Goal: Communication & Community: Answer question/provide support

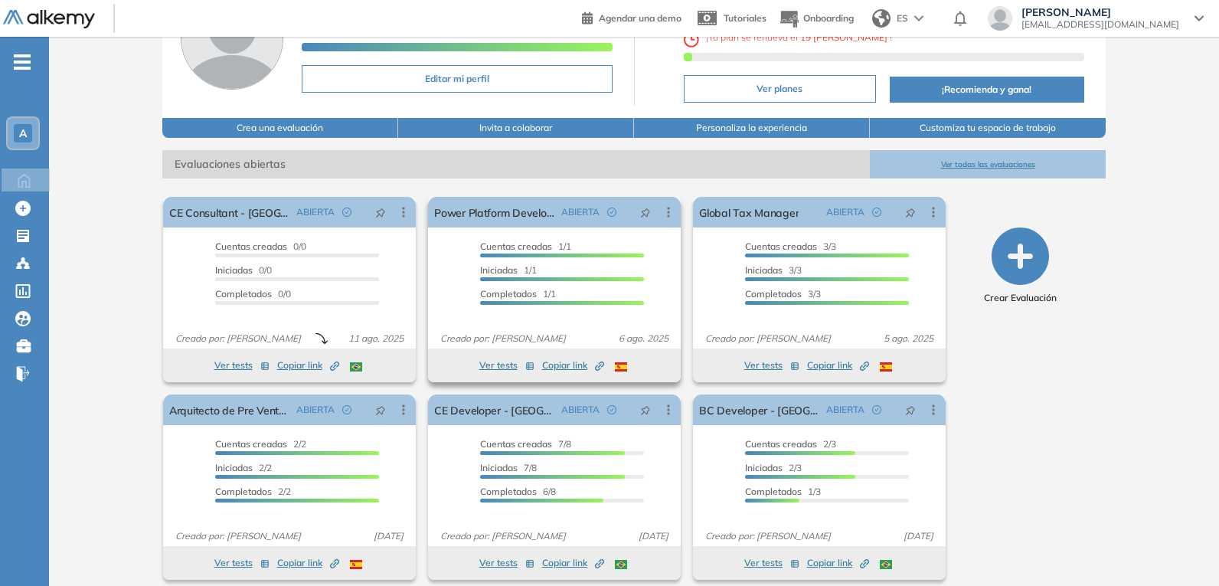
scroll to position [131, 0]
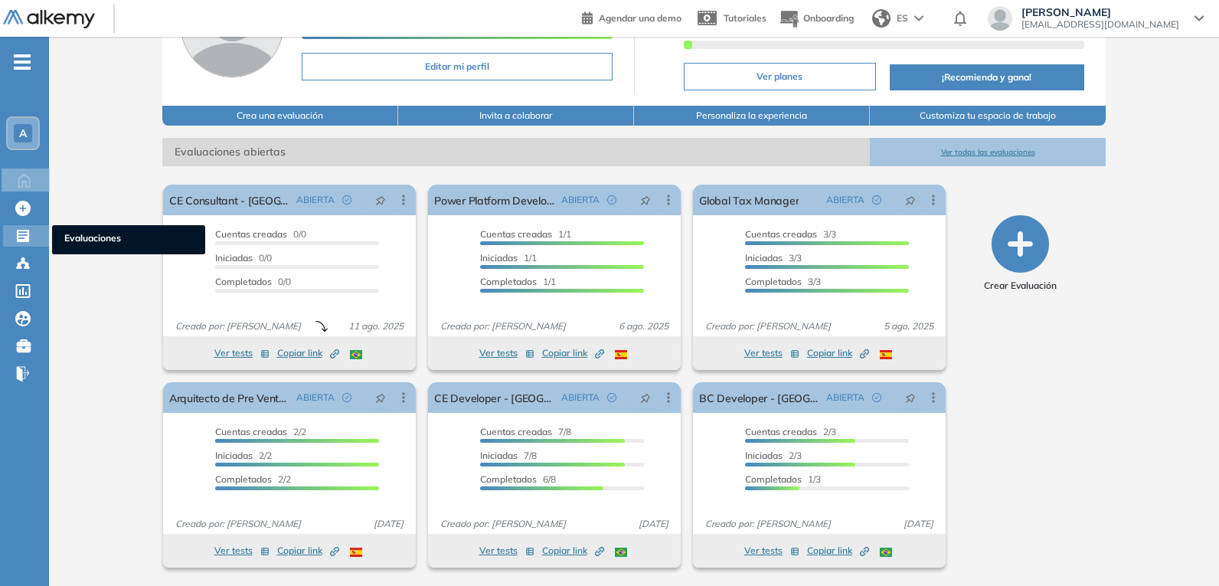
click at [25, 235] on icon at bounding box center [22, 235] width 15 height 15
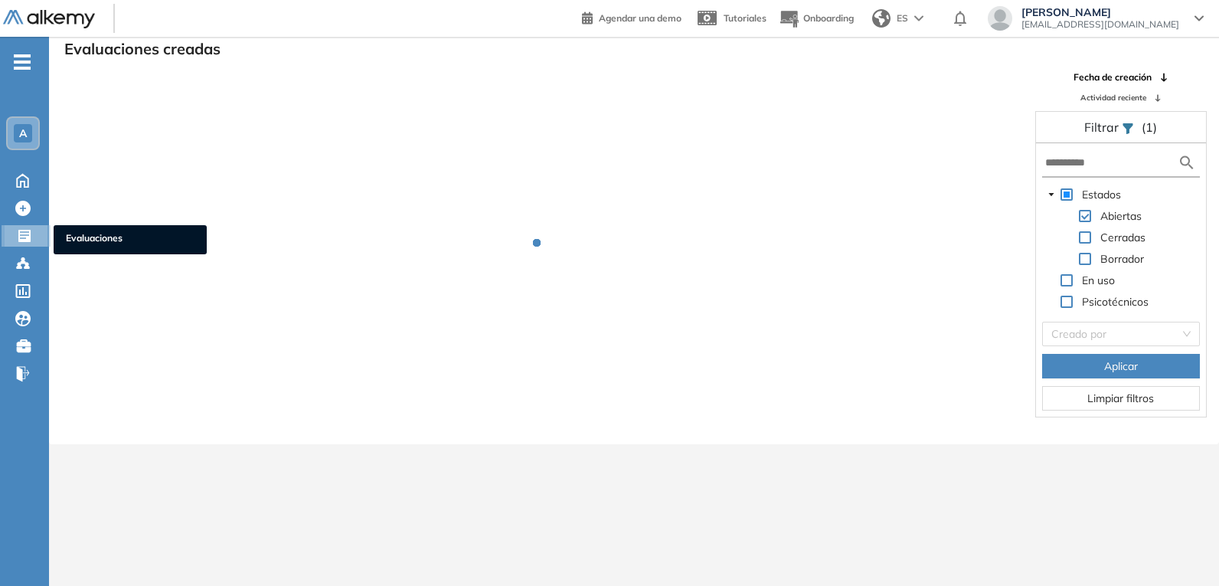
scroll to position [37, 0]
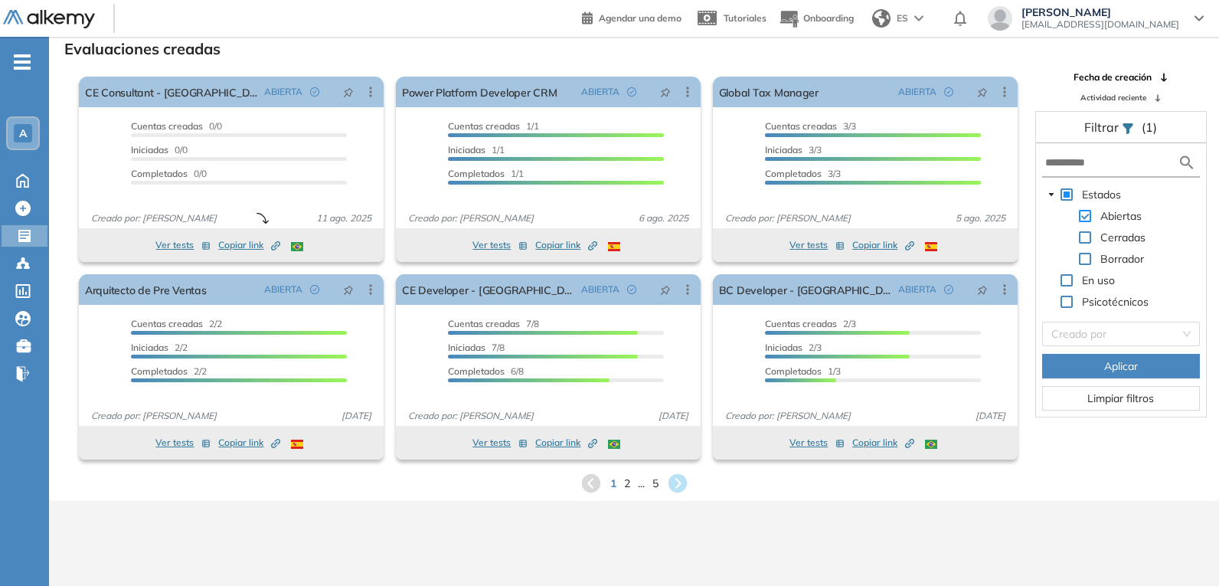
click at [1083, 218] on span at bounding box center [1085, 216] width 12 height 12
click at [1090, 236] on div "Cerradas" at bounding box center [1095, 238] width 106 height 21
click at [1087, 237] on span at bounding box center [1085, 237] width 12 height 12
click at [1100, 357] on button "Aplicar" at bounding box center [1121, 366] width 158 height 25
click at [1097, 365] on button "Aplicar" at bounding box center [1121, 366] width 158 height 25
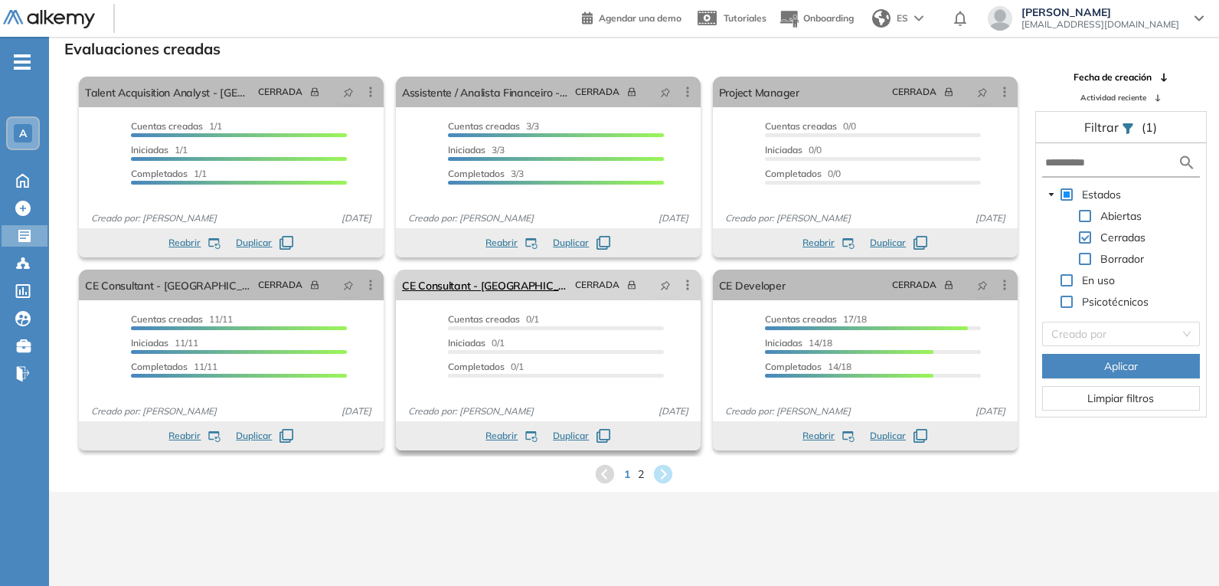
scroll to position [0, 0]
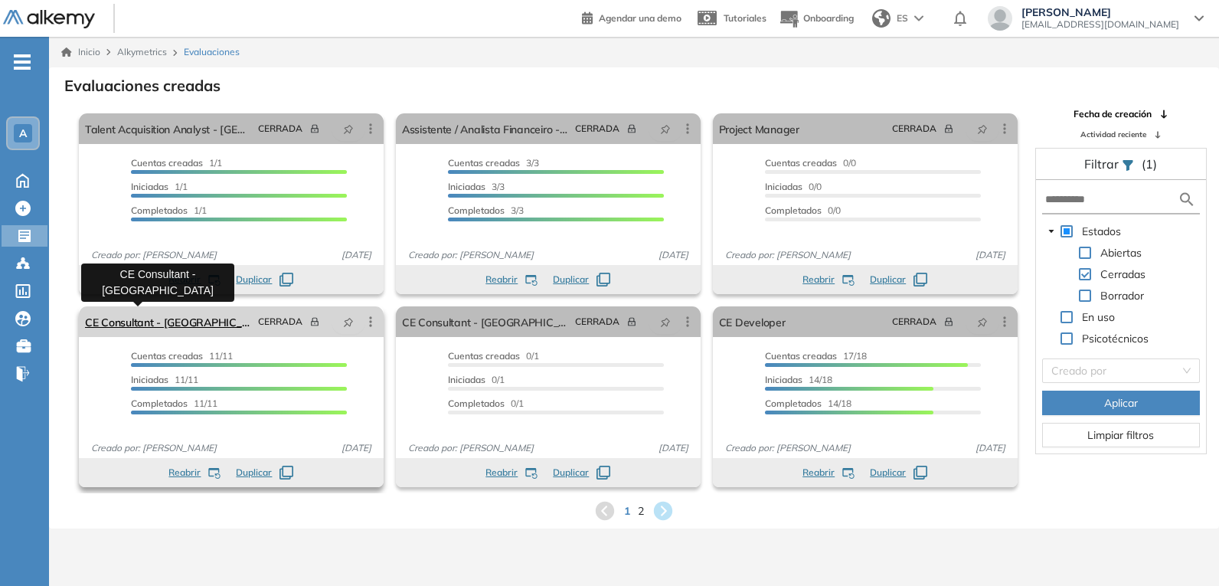
click at [171, 322] on link "CE Consultant - [GEOGRAPHIC_DATA]" at bounding box center [168, 321] width 167 height 31
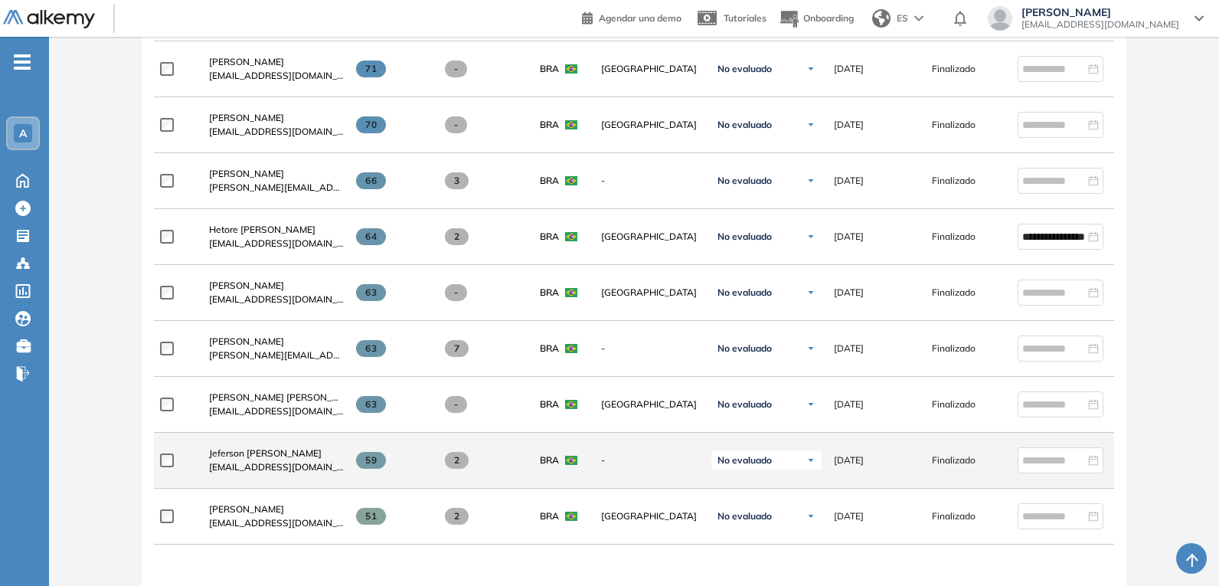
scroll to position [613, 0]
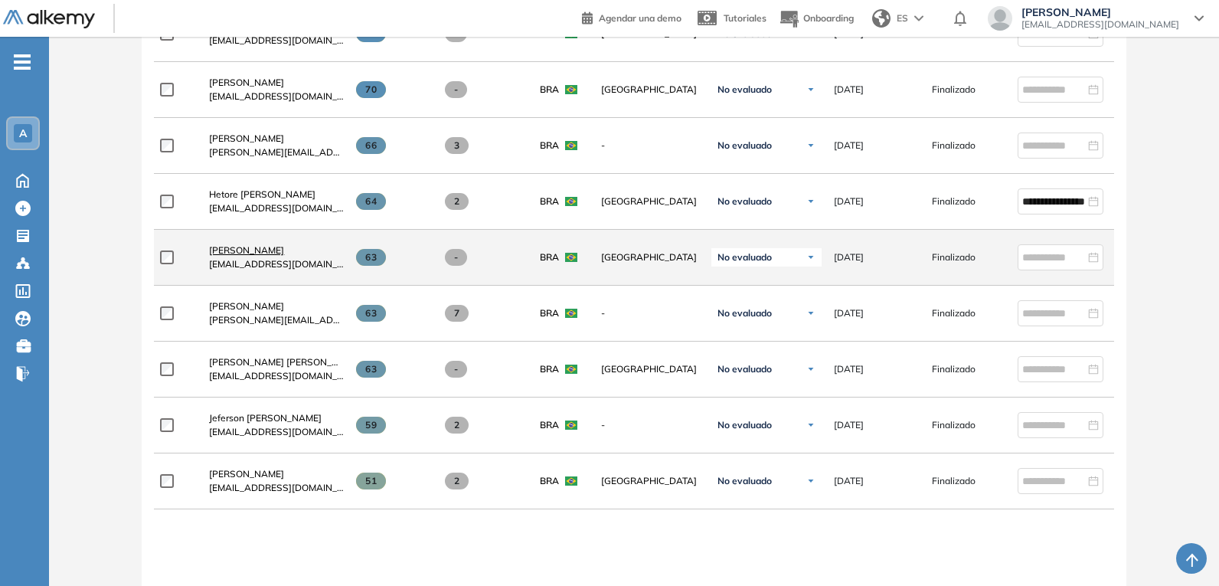
click at [217, 256] on span "Ediluan Silva" at bounding box center [246, 249] width 75 height 11
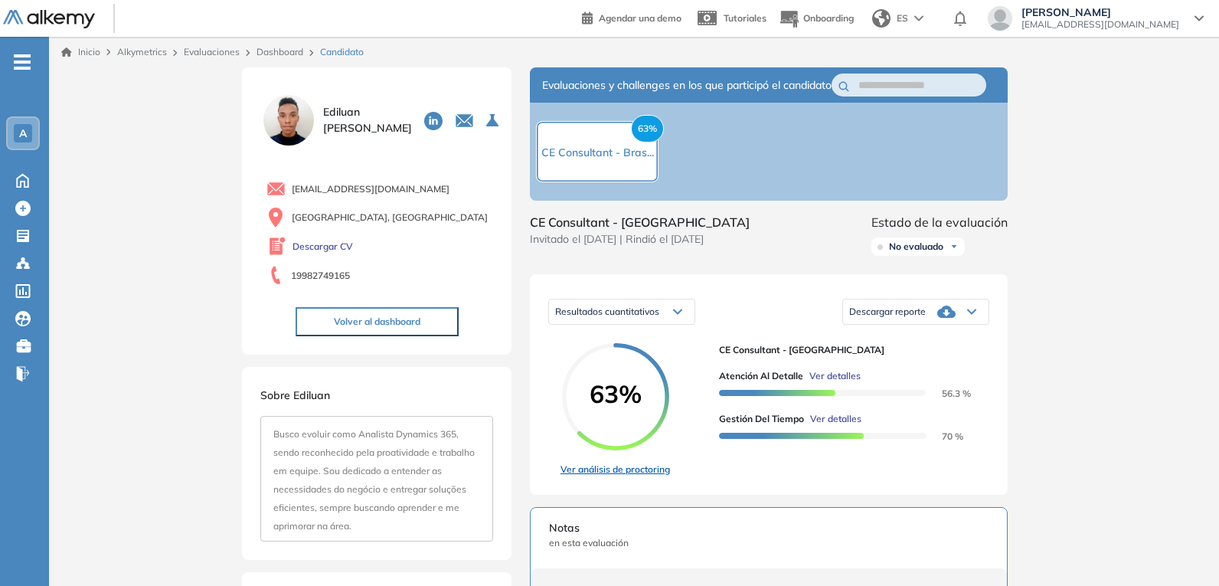
click at [643, 476] on link "Ver análisis de proctoring" at bounding box center [614, 469] width 109 height 14
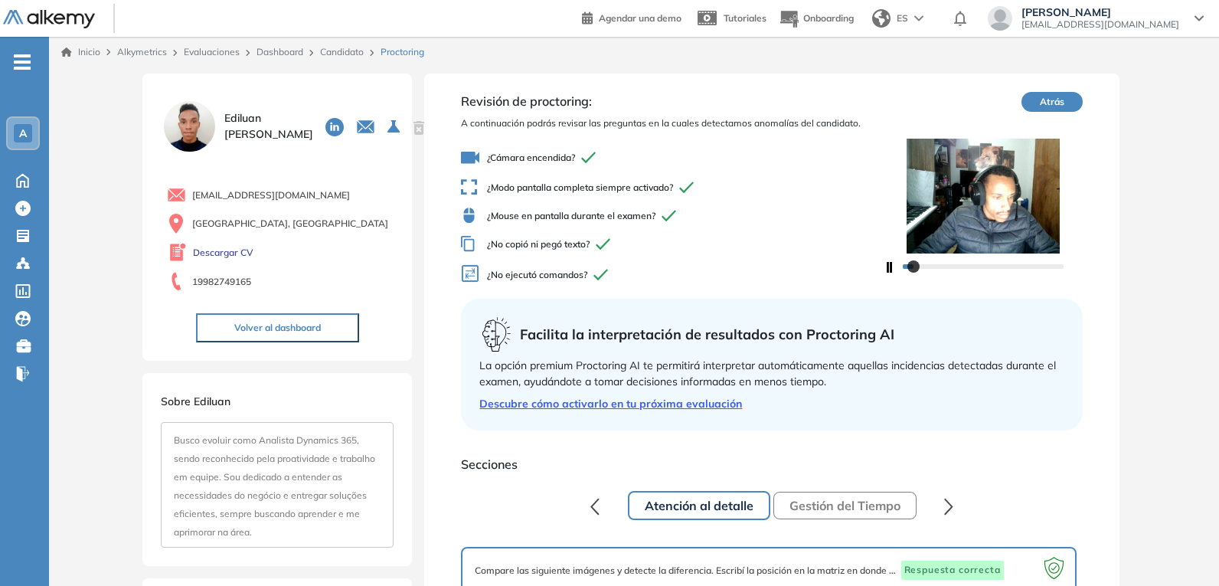
click at [823, 503] on button "Gestión del Tiempo" at bounding box center [844, 506] width 143 height 28
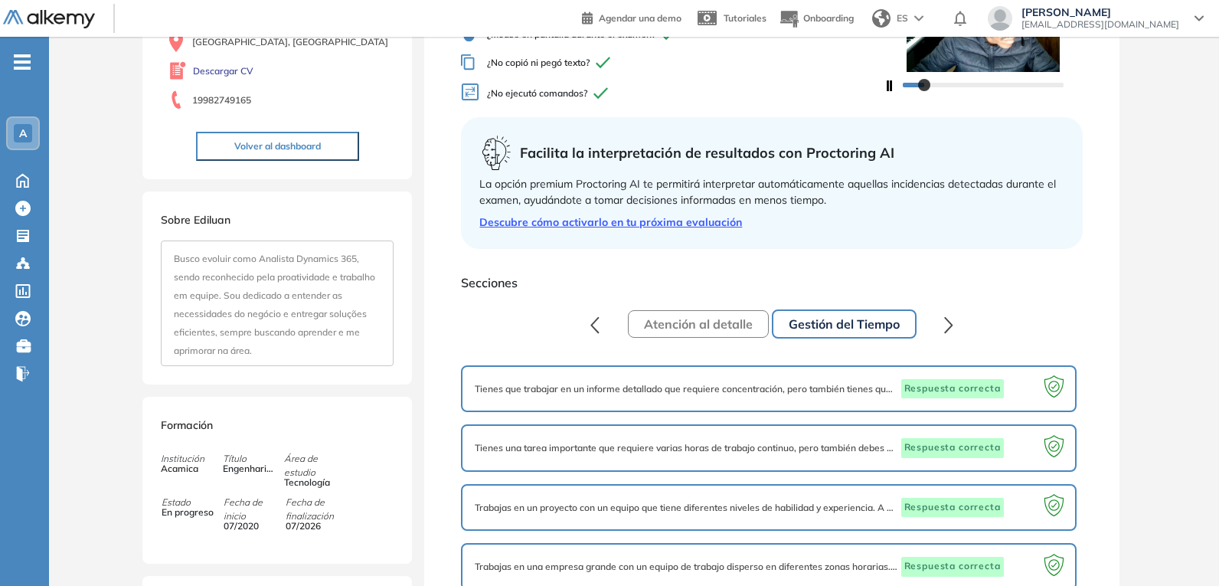
scroll to position [230, 0]
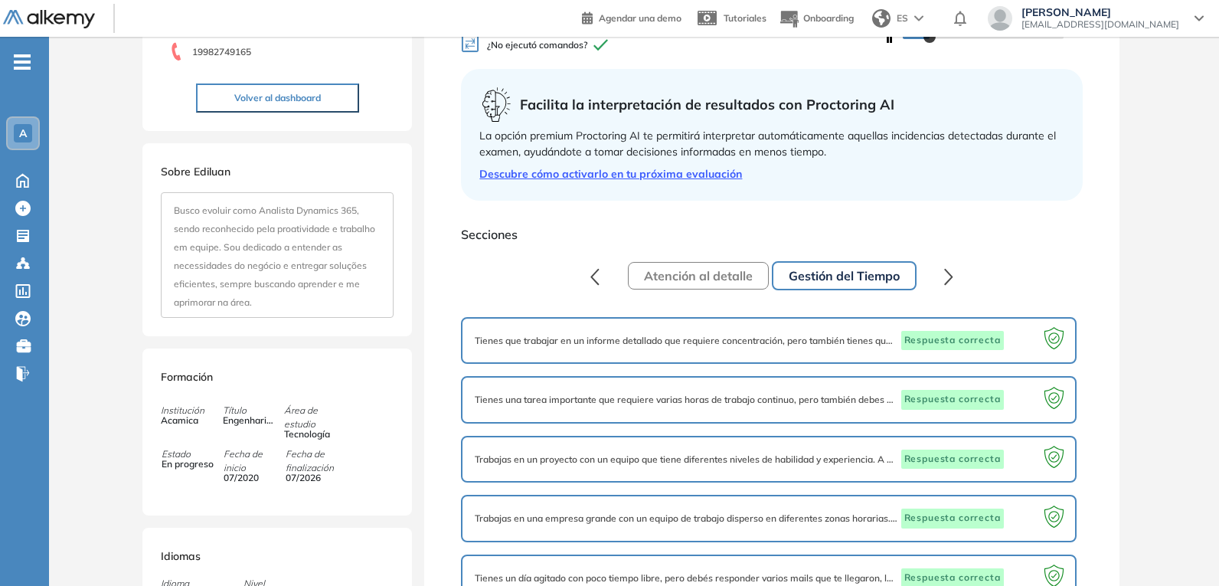
click at [949, 276] on icon "button" at bounding box center [948, 277] width 9 height 18
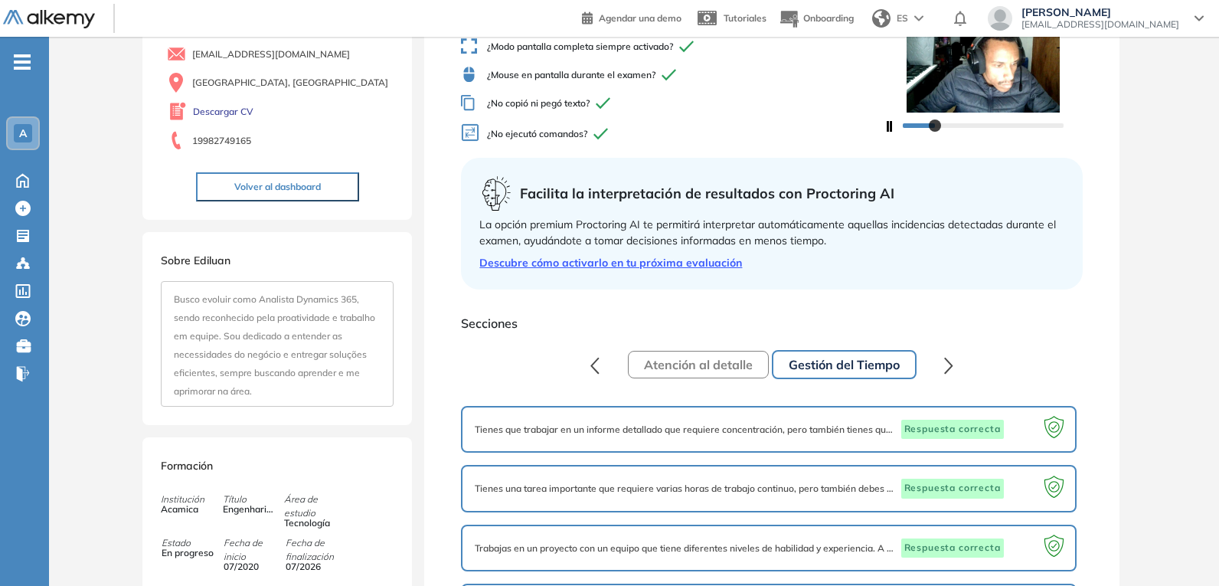
scroll to position [0, 0]
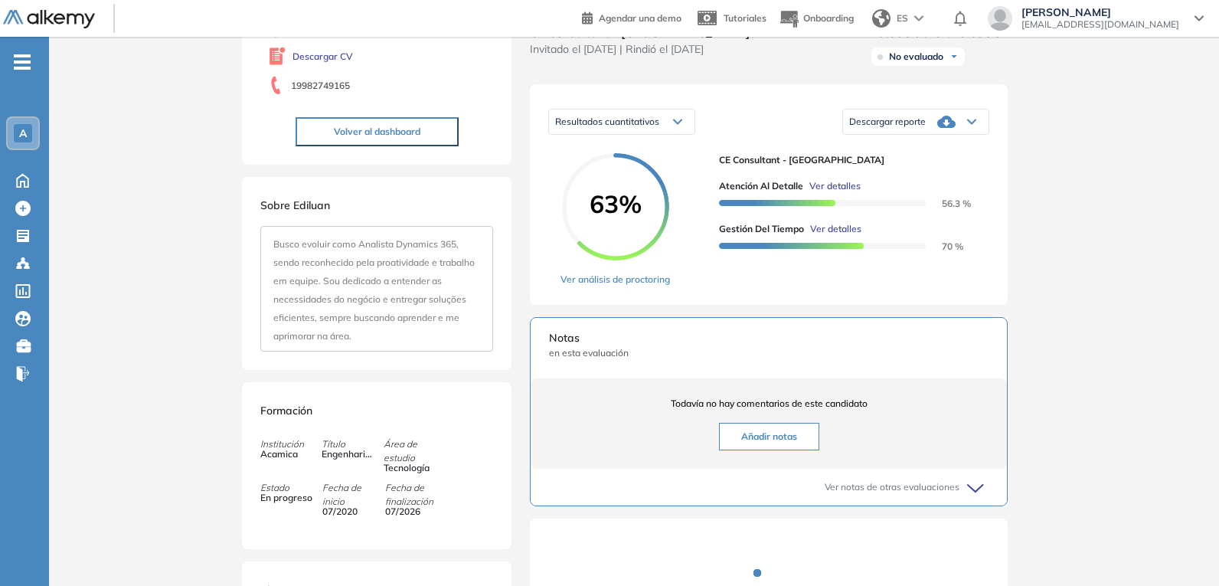
scroll to position [230, 0]
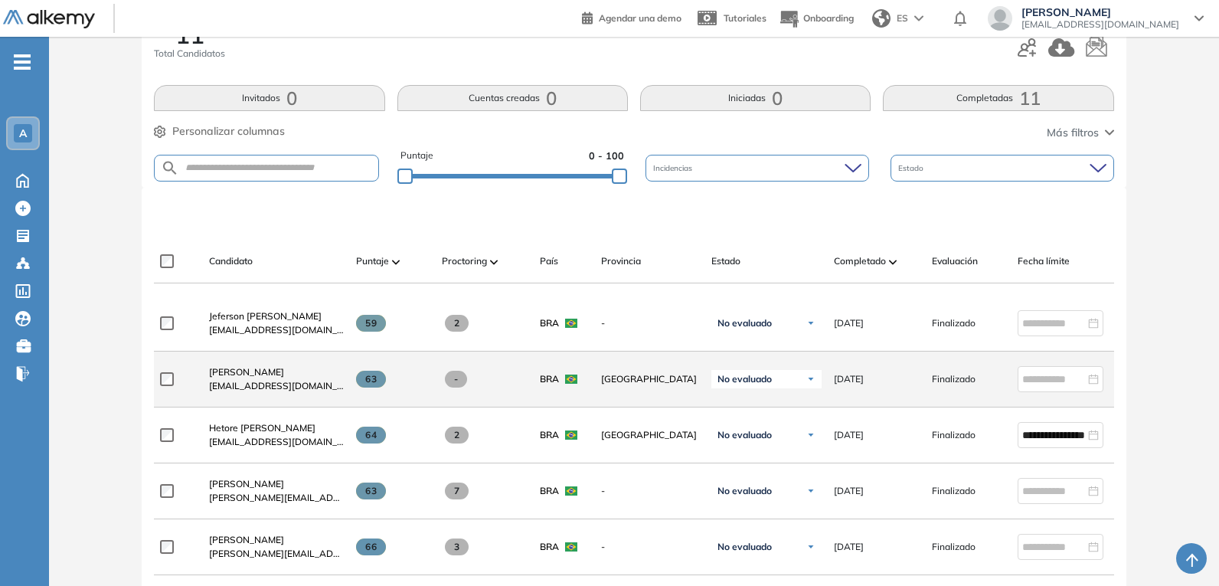
scroll to position [306, 0]
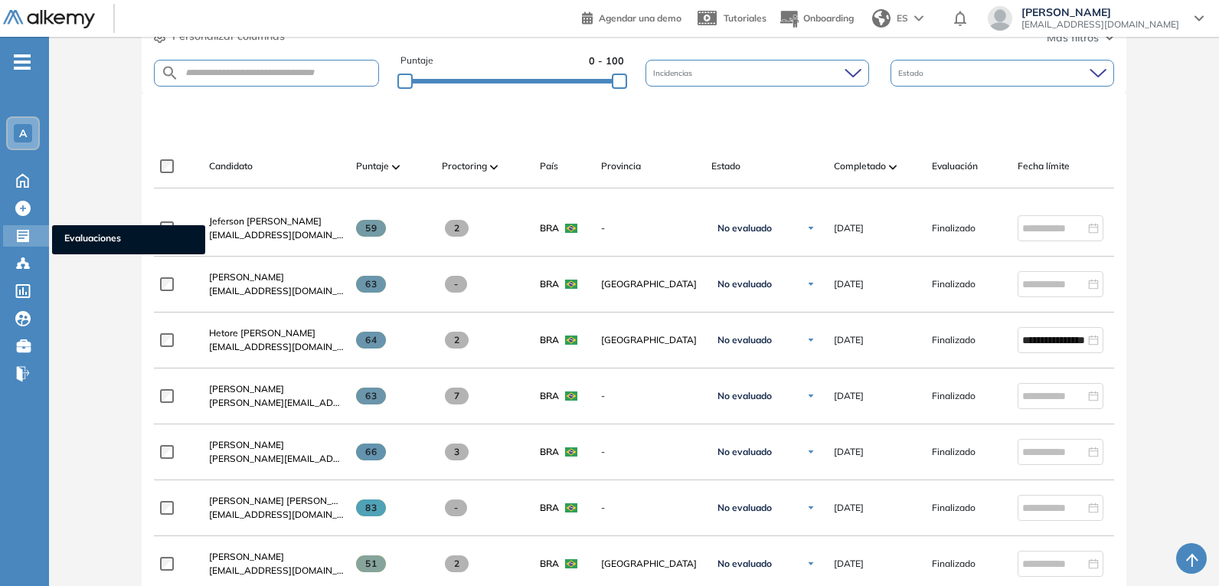
click at [22, 235] on icon at bounding box center [22, 235] width 15 height 15
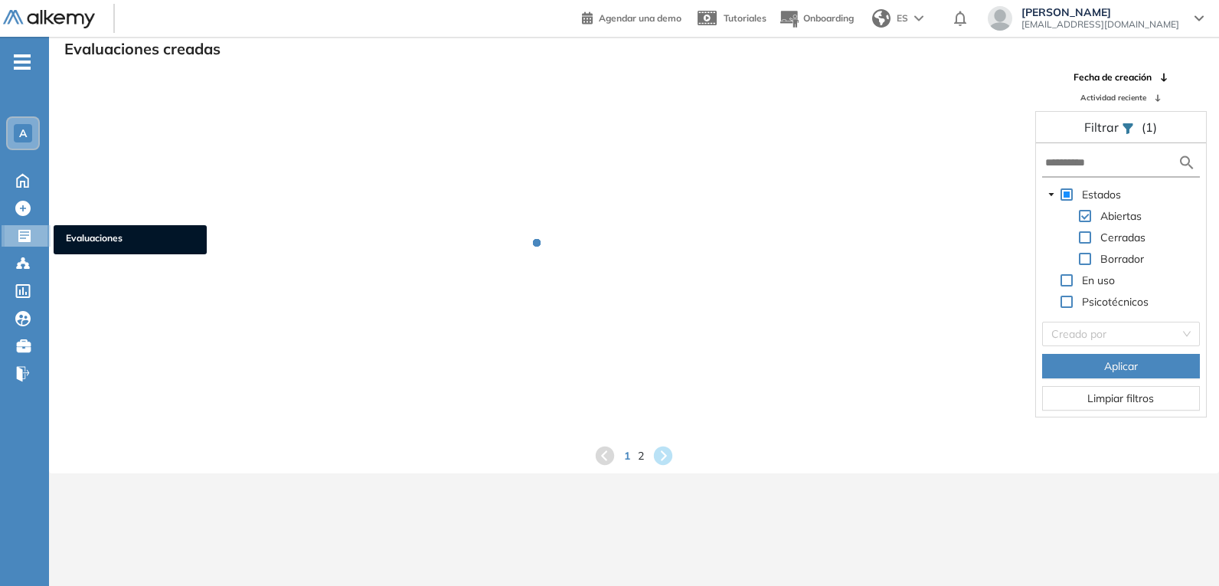
scroll to position [37, 0]
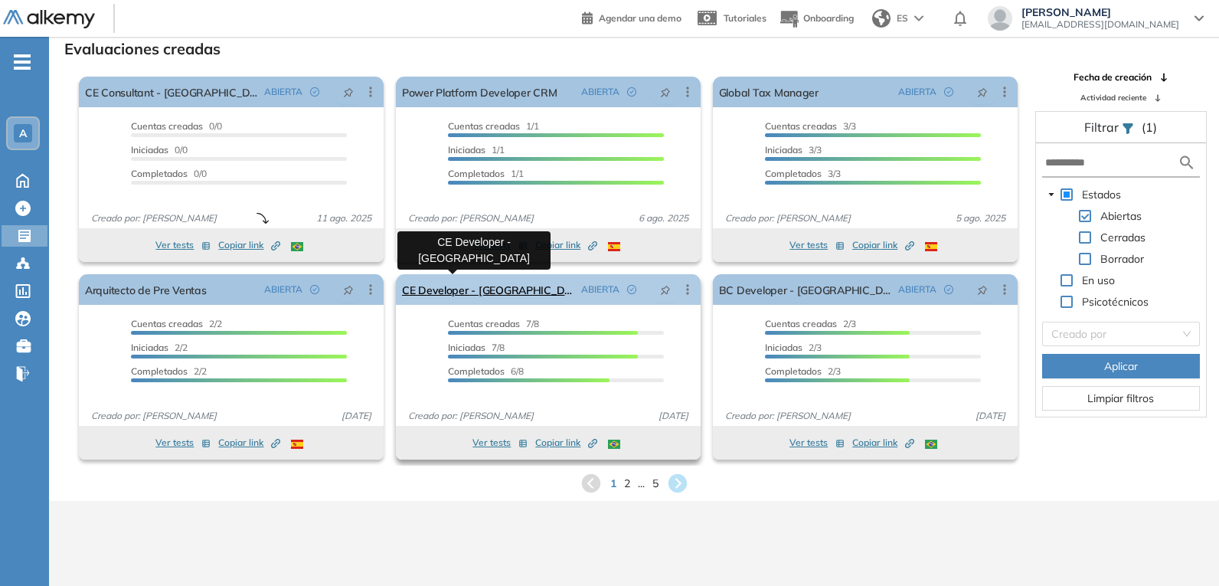
click at [476, 293] on link "CE Developer - [GEOGRAPHIC_DATA]" at bounding box center [488, 289] width 173 height 31
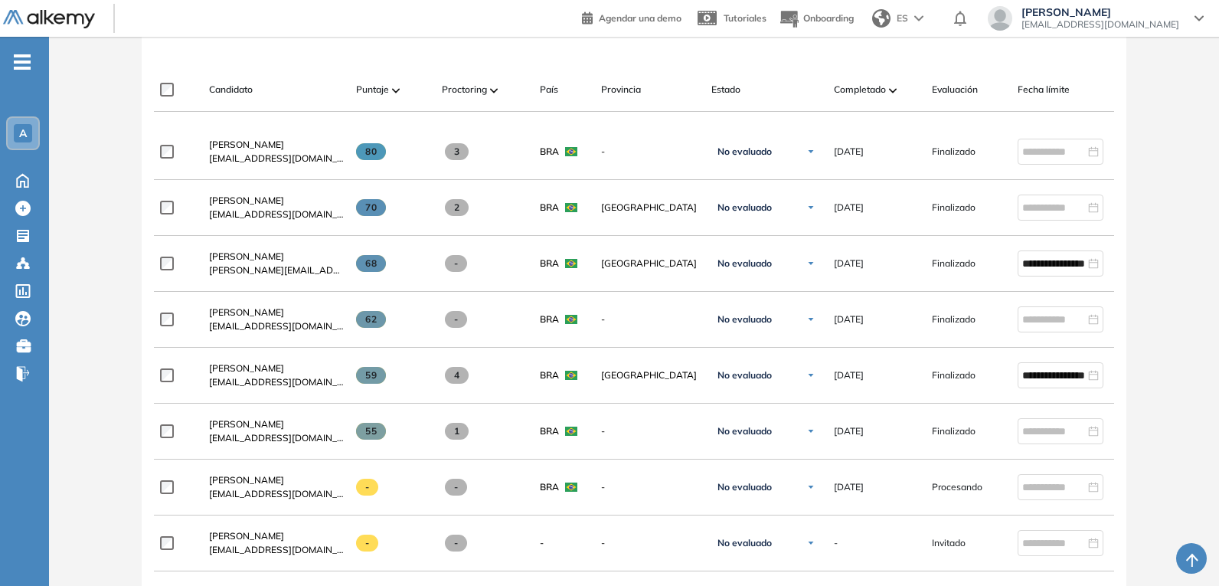
scroll to position [459, 0]
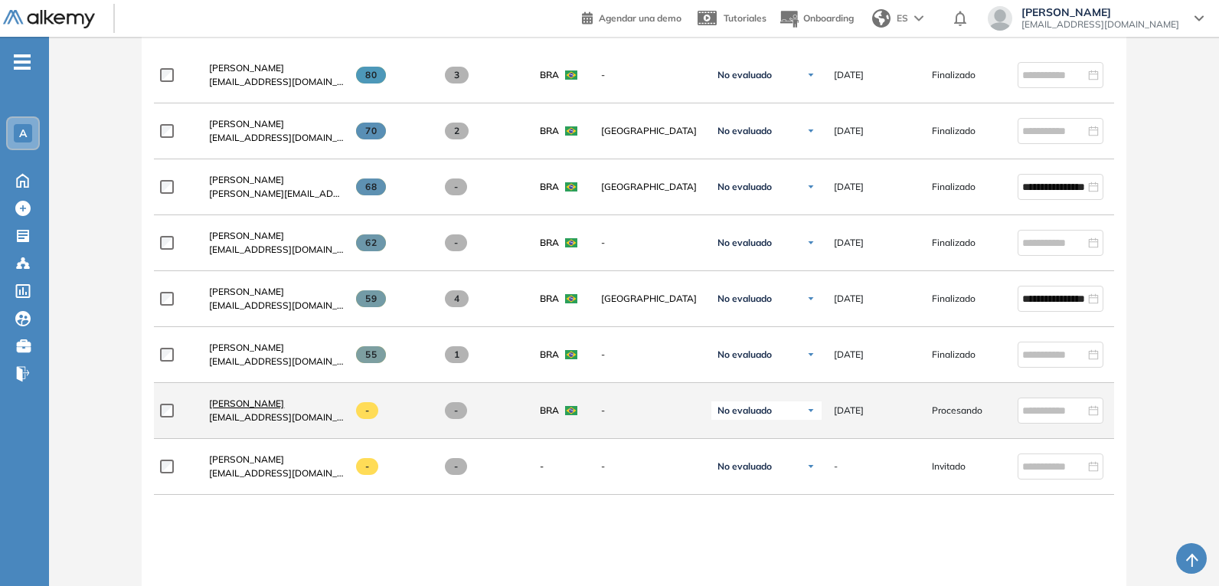
click at [259, 409] on span "[PERSON_NAME]" at bounding box center [246, 402] width 75 height 11
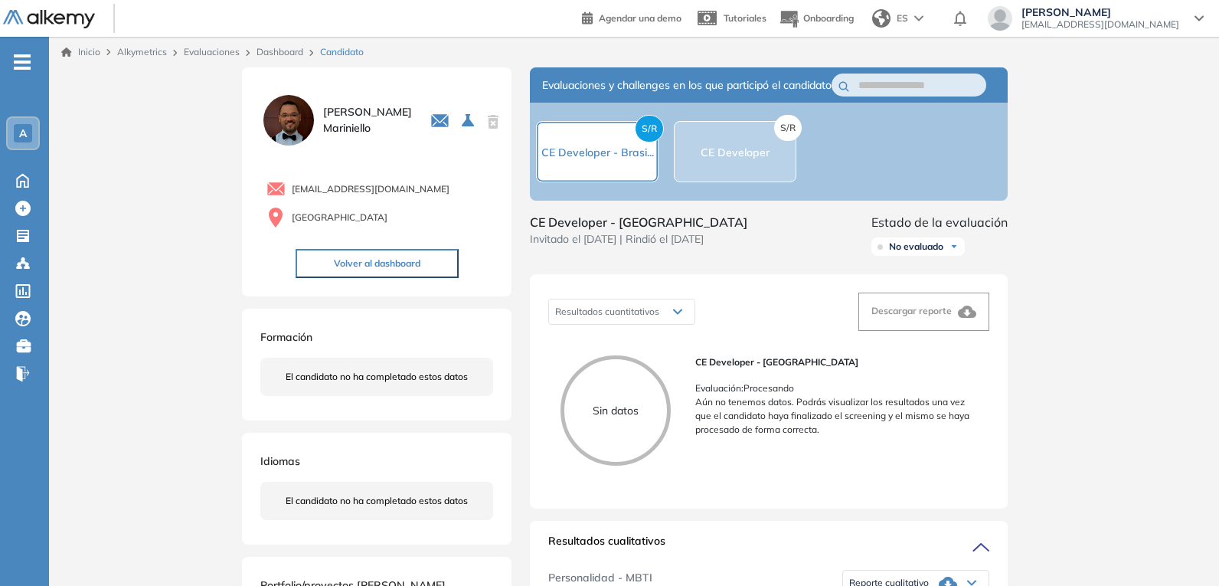
scroll to position [77, 0]
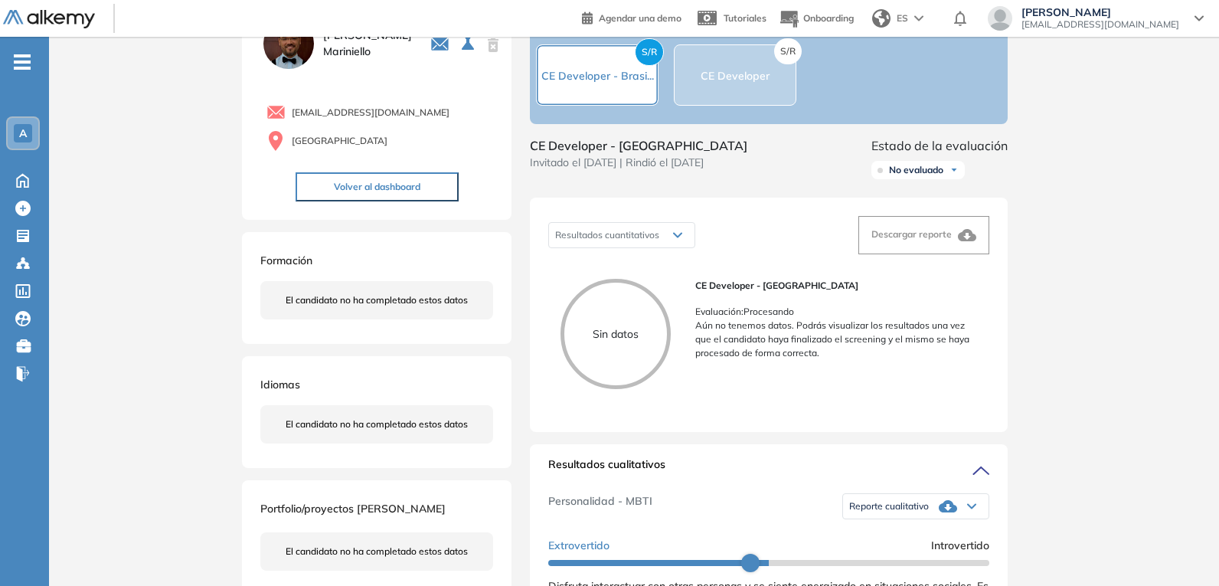
click at [740, 93] on div "S/R CE Developer" at bounding box center [735, 74] width 123 height 61
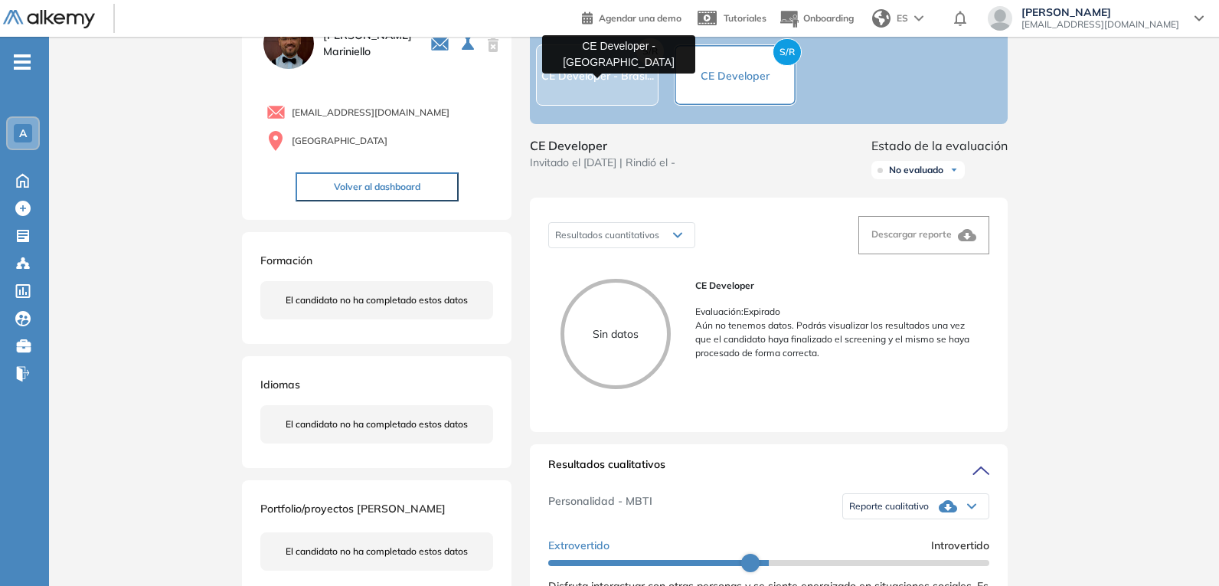
click at [620, 83] on span "CE Developer - Brasi..." at bounding box center [597, 76] width 113 height 14
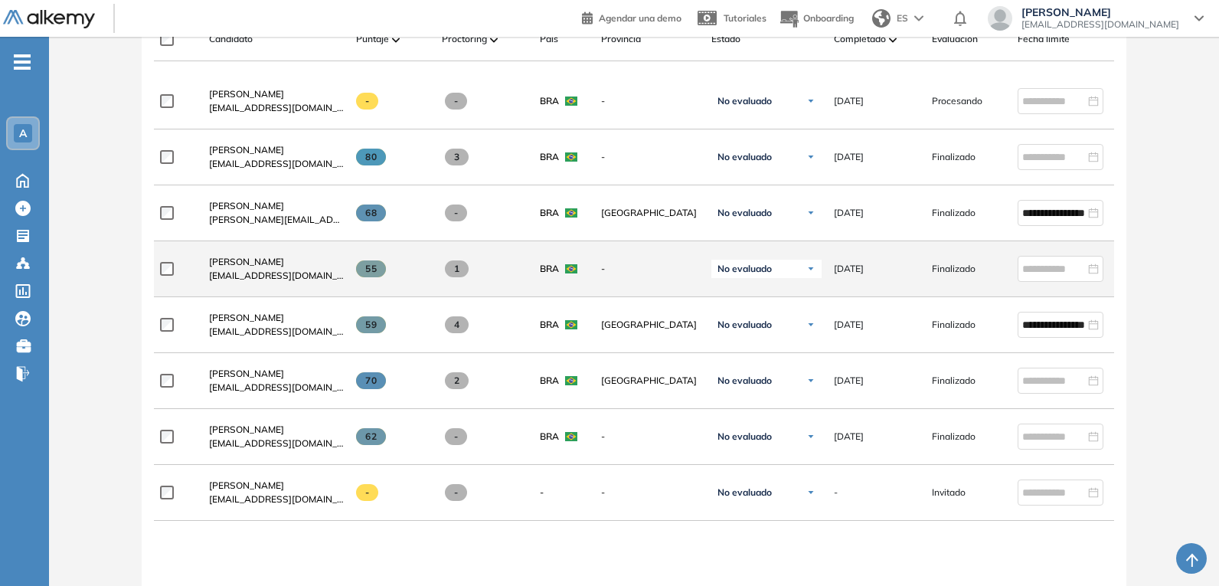
scroll to position [459, 0]
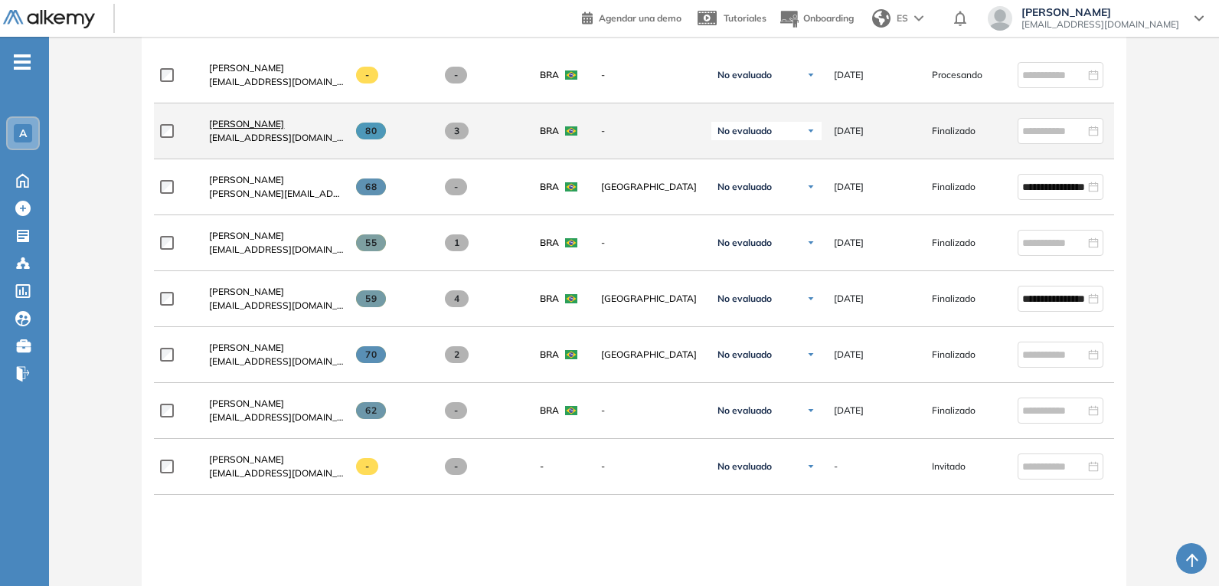
click at [232, 126] on span "[PERSON_NAME]" at bounding box center [246, 123] width 75 height 11
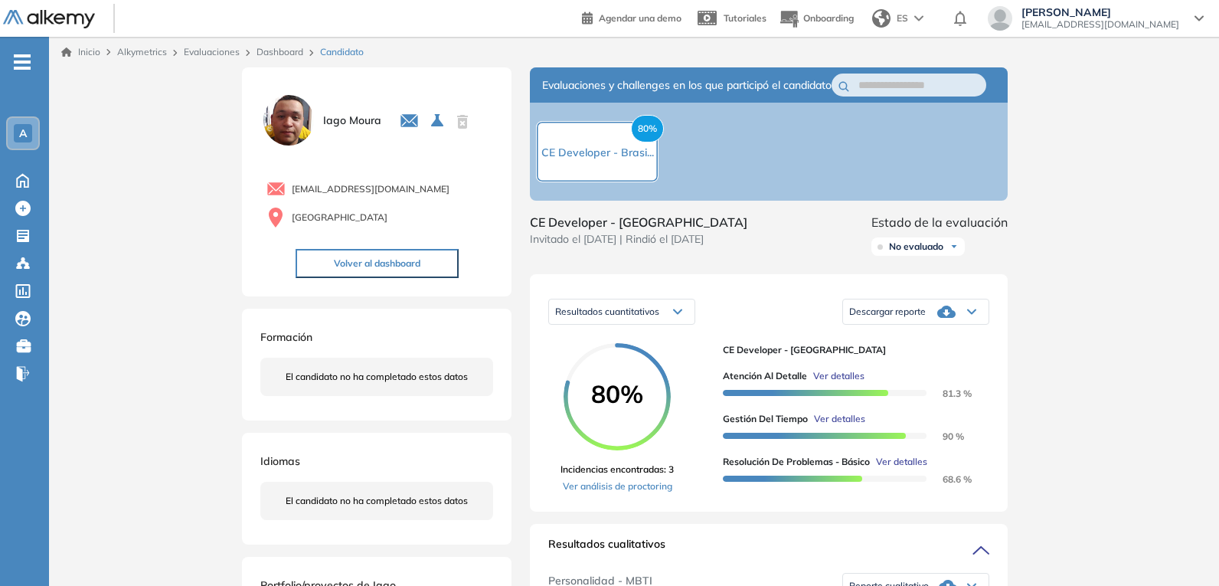
click at [623, 493] on link "Ver análisis de proctoring" at bounding box center [616, 486] width 113 height 14
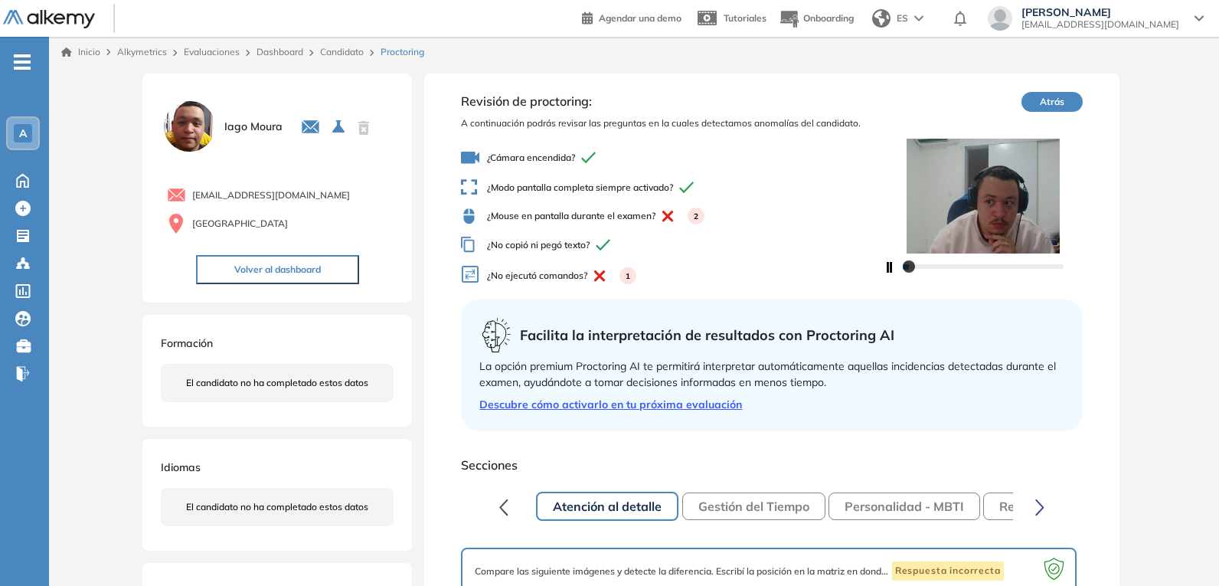
click at [782, 505] on button "Gestión del Tiempo" at bounding box center [753, 506] width 143 height 28
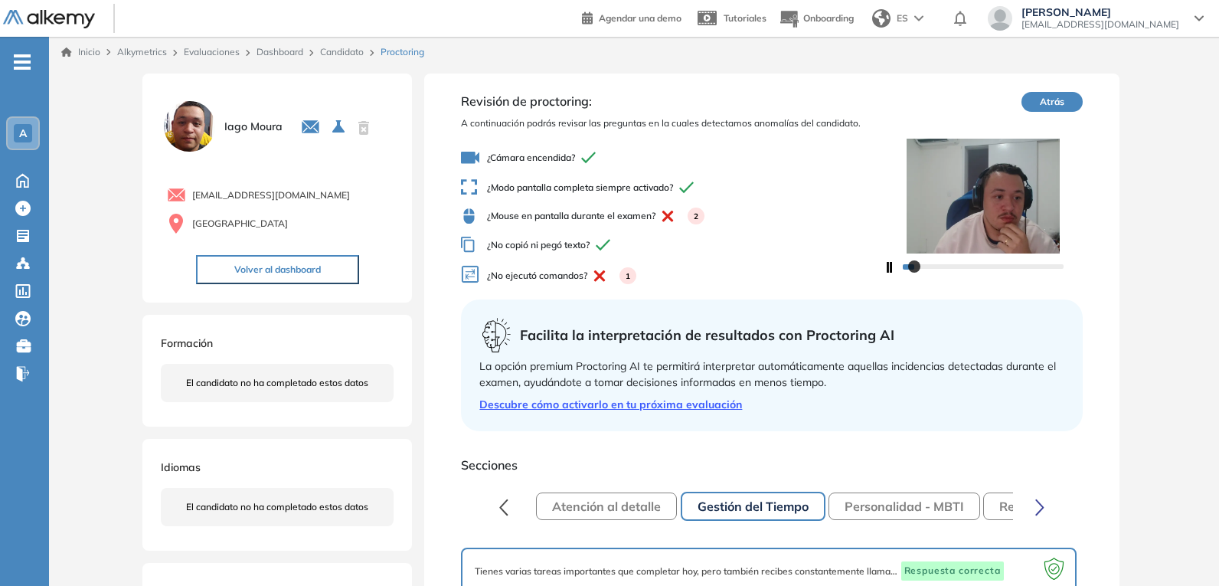
click at [878, 500] on button "Personalidad - MBTI" at bounding box center [904, 506] width 152 height 28
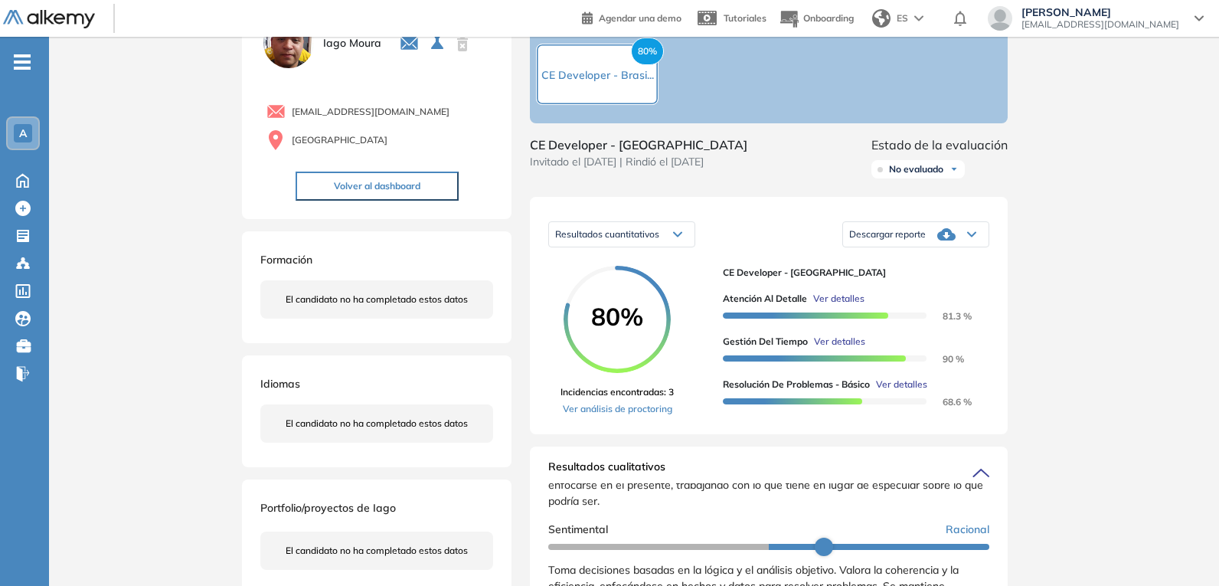
scroll to position [77, 0]
click at [920, 241] on span "Descargar reporte" at bounding box center [887, 235] width 77 height 12
click at [924, 270] on li "Descargar informe completo" at bounding box center [906, 262] width 113 height 15
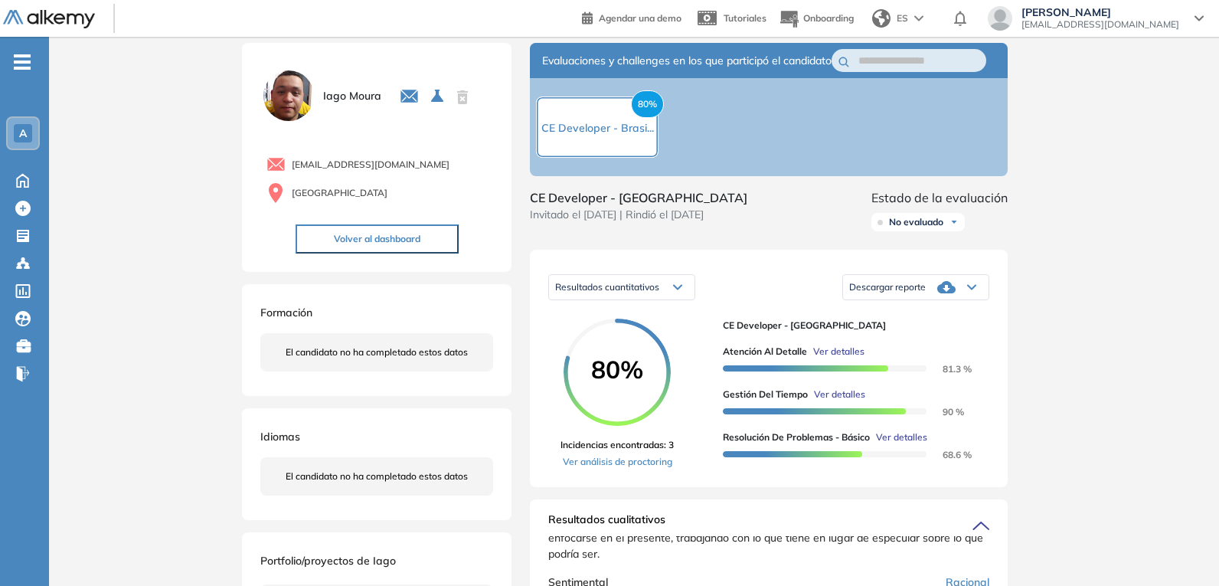
scroll to position [0, 0]
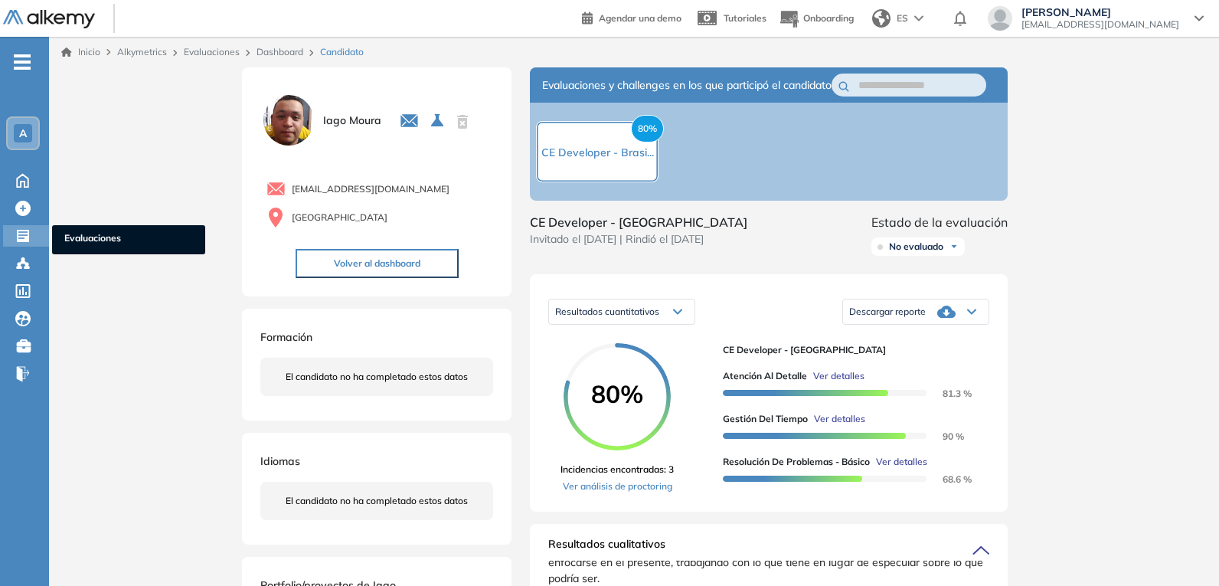
click at [32, 234] on div at bounding box center [24, 234] width 18 height 18
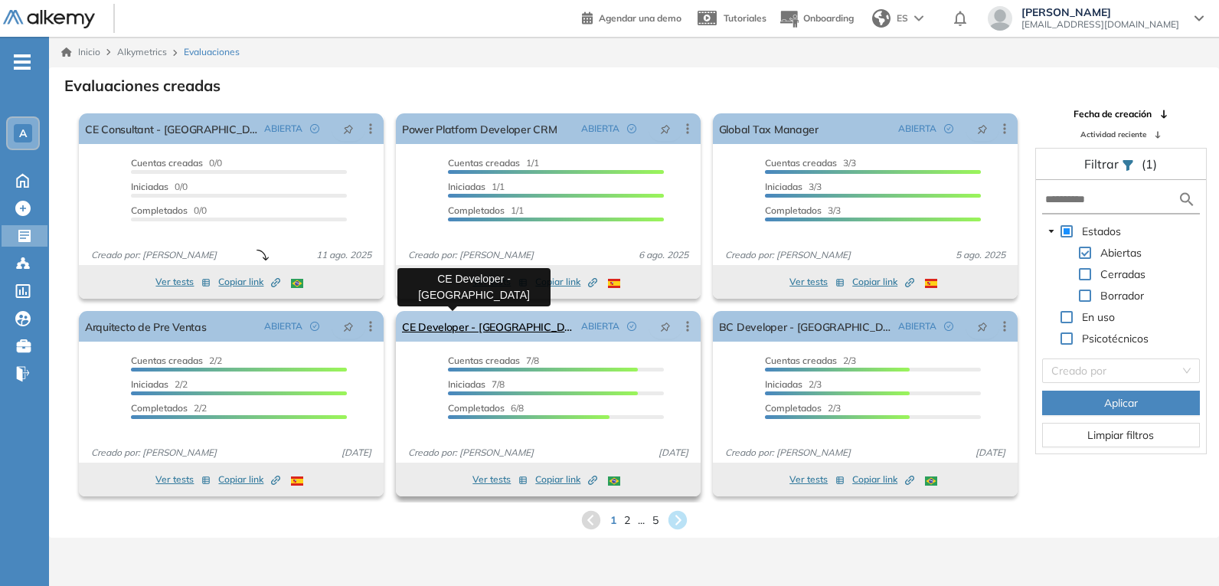
click at [488, 327] on link "CE Developer - [GEOGRAPHIC_DATA]" at bounding box center [488, 326] width 173 height 31
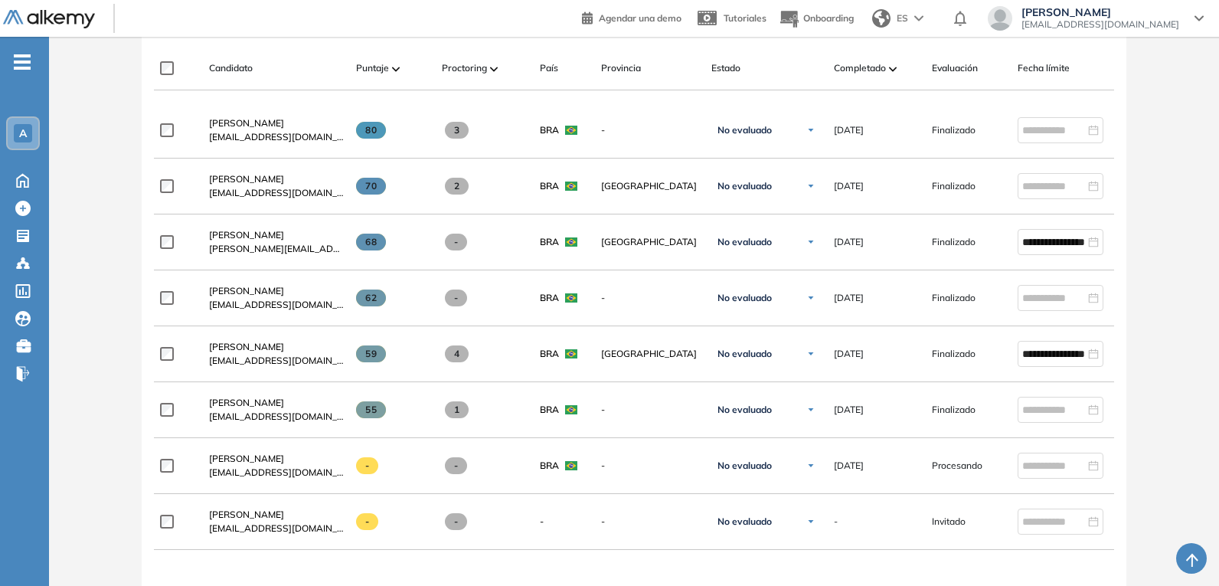
scroll to position [399, 0]
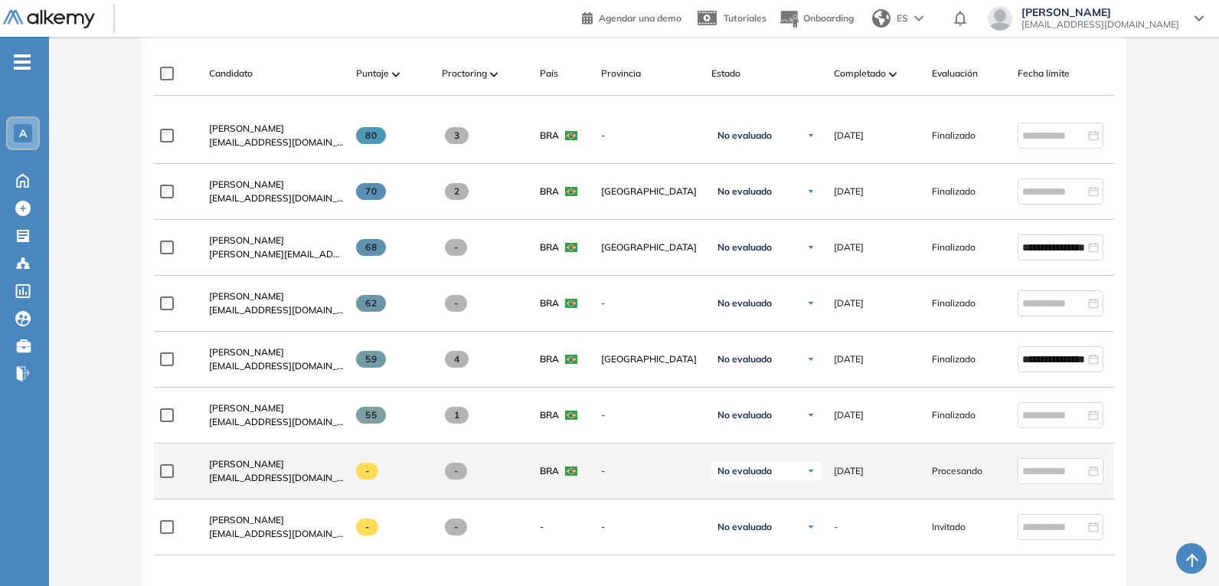
click at [972, 478] on span "Procesando" at bounding box center [957, 471] width 51 height 14
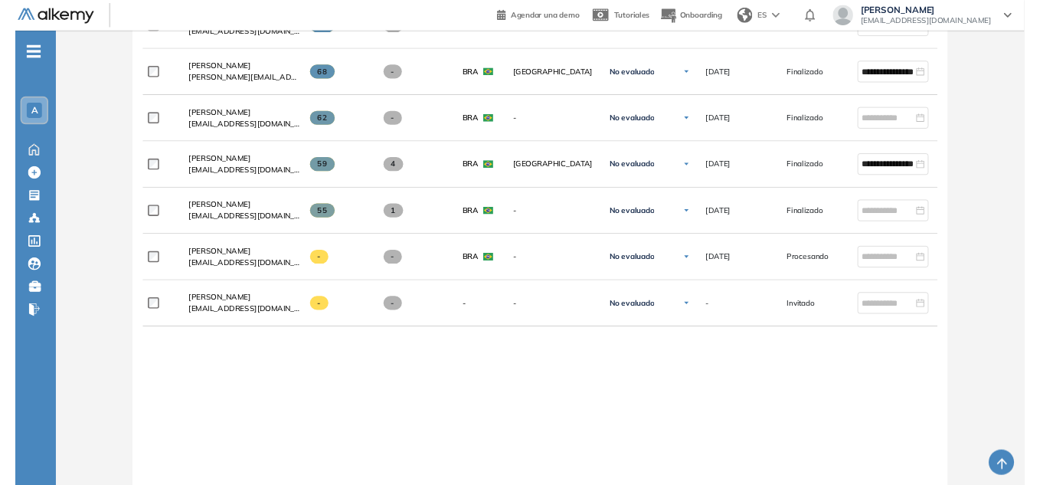
scroll to position [613, 0]
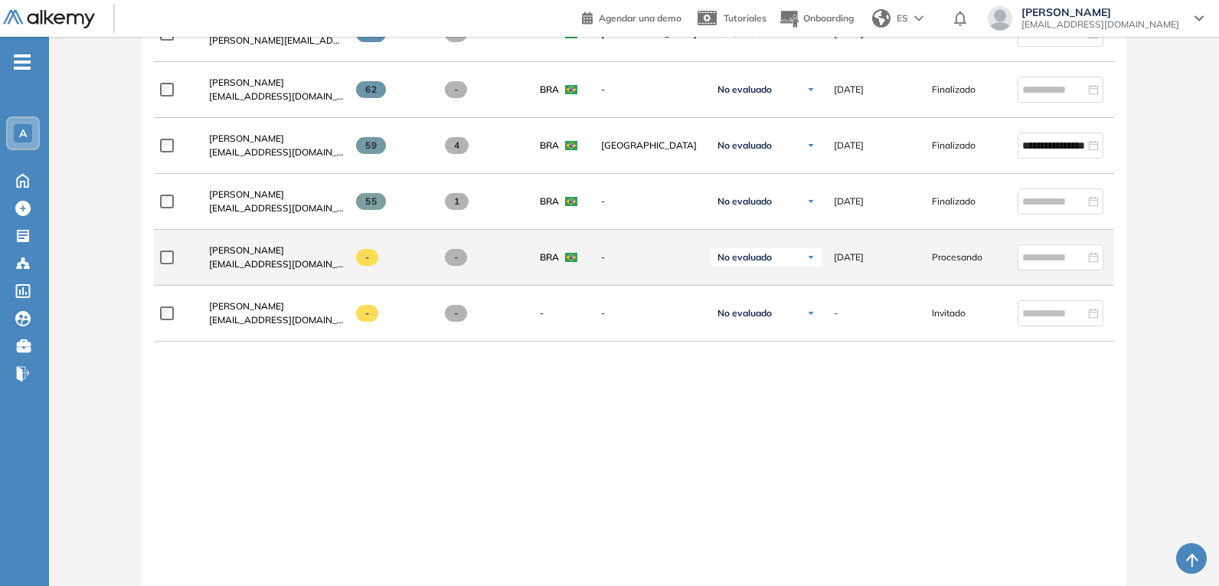
click at [168, 270] on div at bounding box center [178, 257] width 37 height 38
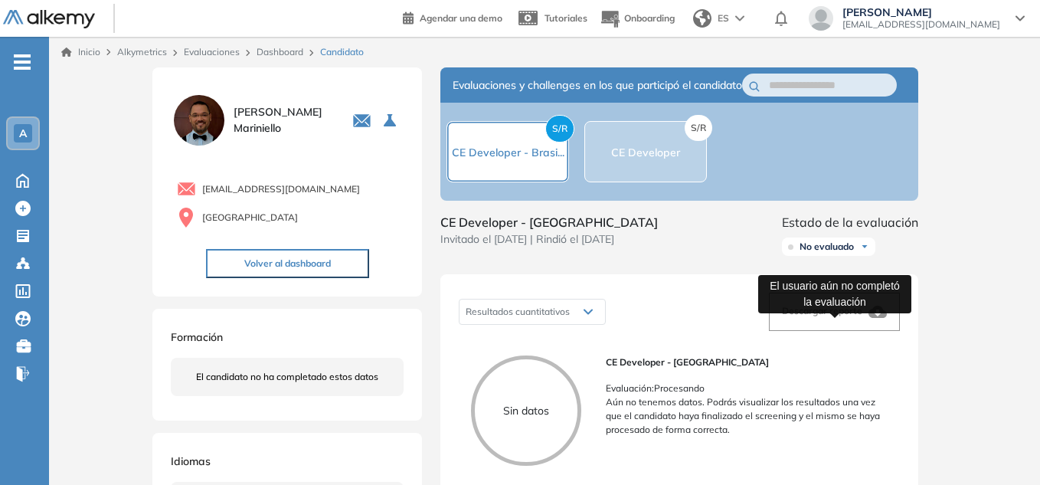
click at [838, 316] on span "Descargar reporte" at bounding box center [822, 310] width 80 height 11
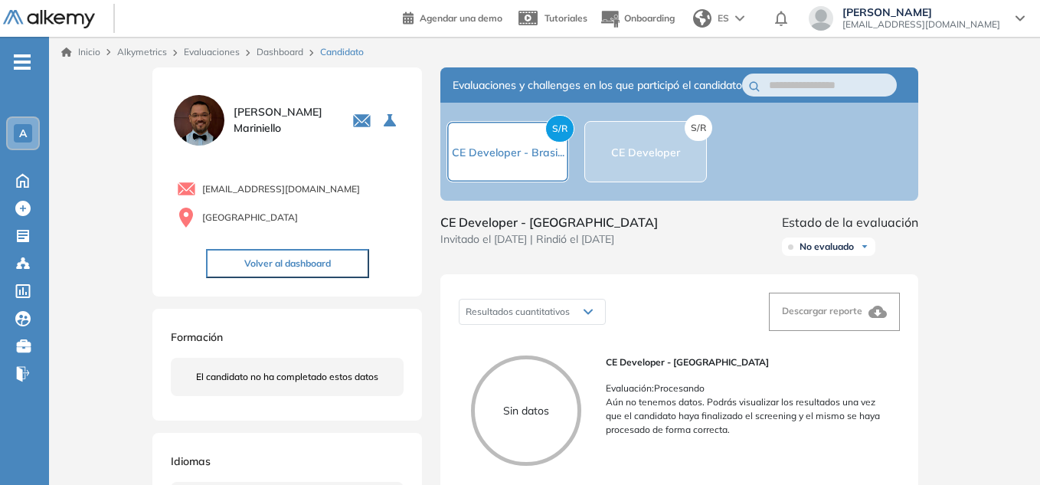
click at [850, 253] on span "No evaluado" at bounding box center [826, 246] width 54 height 12
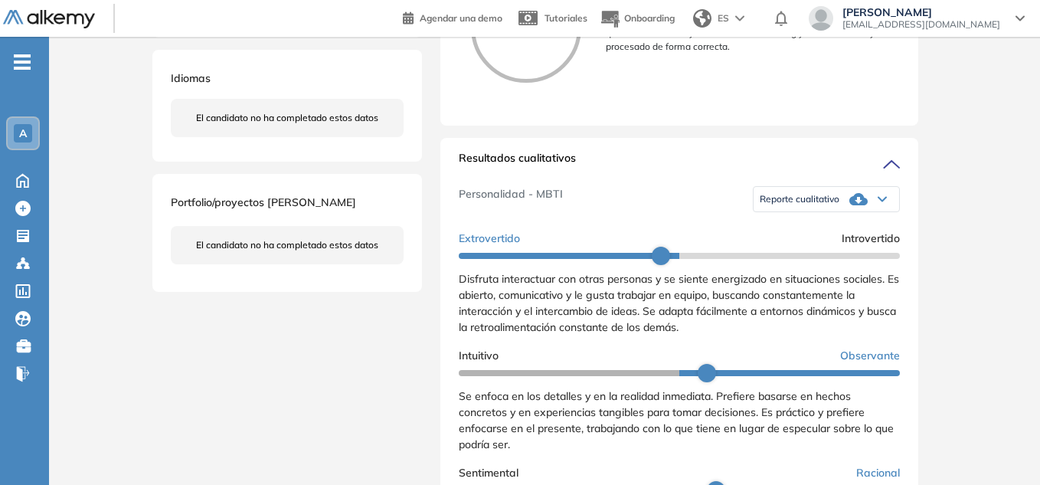
scroll to position [0, 0]
click at [814, 206] on span "Reporte cualitativo" at bounding box center [800, 200] width 80 height 12
click at [678, 225] on div "Personalidad - MBTI Reporte cualitativo Reporte con Afinidad AI Reporte sin Afi…" at bounding box center [679, 200] width 441 height 51
click at [878, 203] on icon at bounding box center [881, 200] width 9 height 6
click at [820, 227] on li "Reporte con Afinidad AI" at bounding box center [806, 219] width 93 height 15
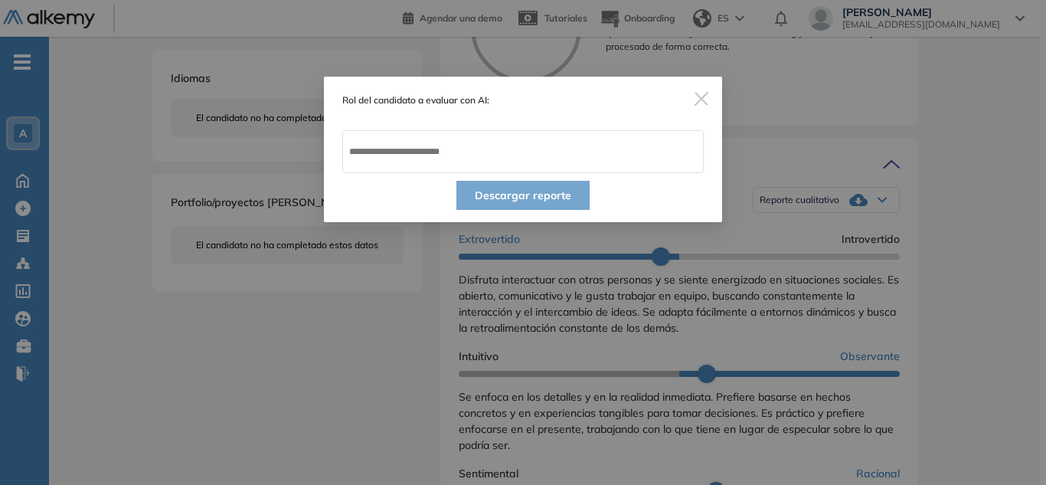
click at [705, 98] on img "Close" at bounding box center [701, 99] width 14 height 14
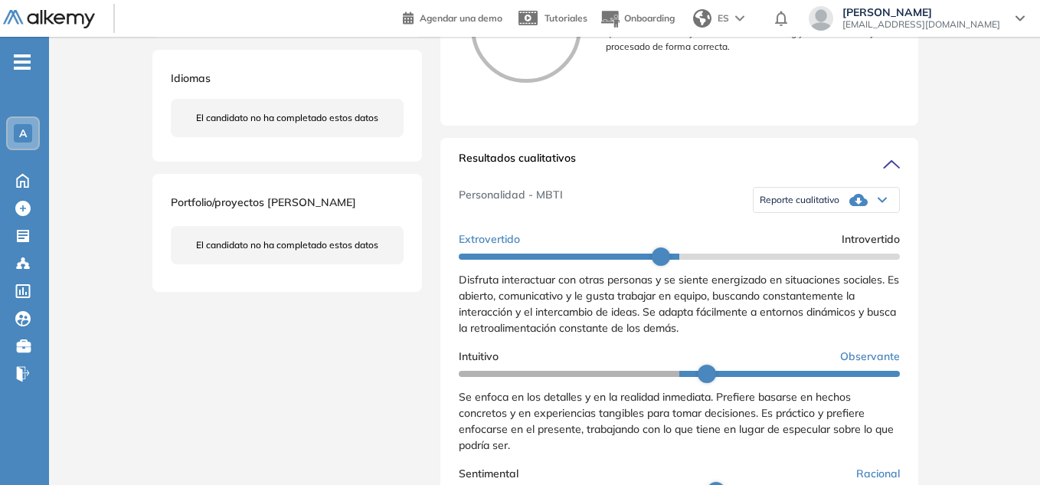
click at [878, 203] on icon at bounding box center [881, 200] width 9 height 6
click at [1026, 277] on div "Inicio Alkymetrics Evaluaciones Dashboard Candidato Duración : 00:00:00 Cantida…" at bounding box center [544, 390] width 991 height 1472
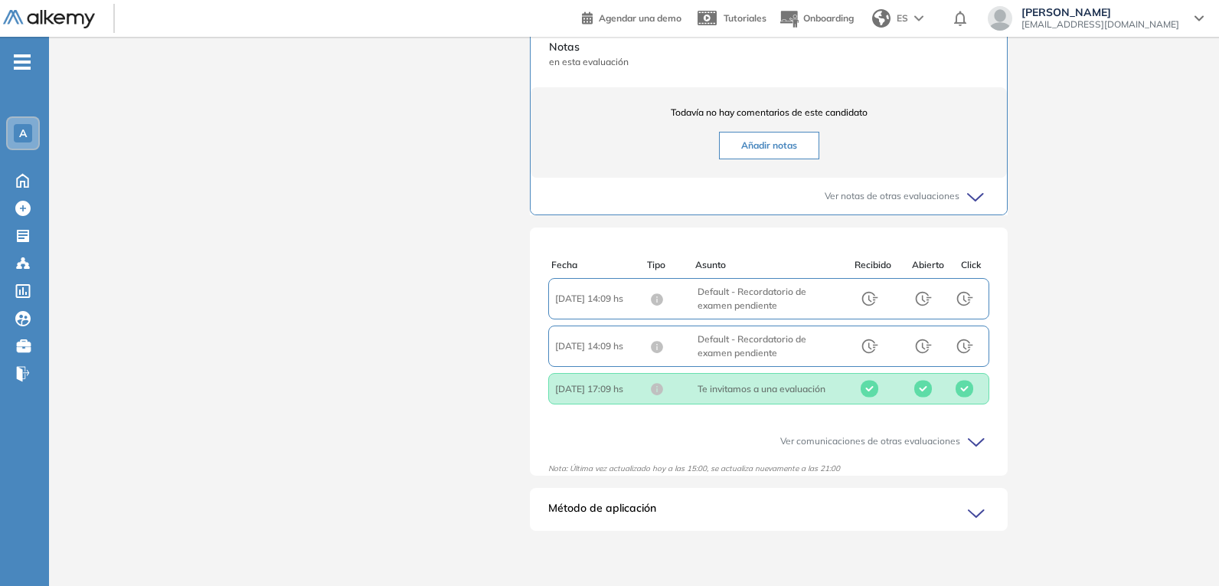
scroll to position [4, 0]
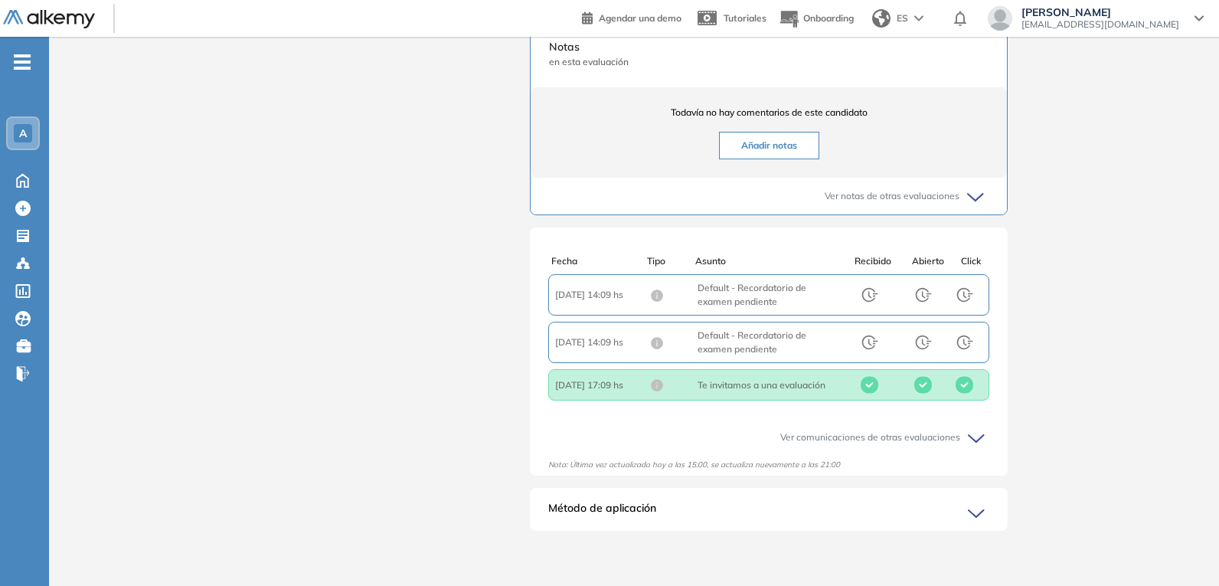
click at [772, 345] on span "Asunto : Default - Recordatorio de examen pendiente" at bounding box center [769, 342] width 142 height 28
click at [783, 289] on span "Asunto : Default - Recordatorio de examen pendiente" at bounding box center [769, 295] width 142 height 28
click at [956, 443] on div "Ver comunicaciones de otras evaluaciones" at bounding box center [768, 437] width 441 height 37
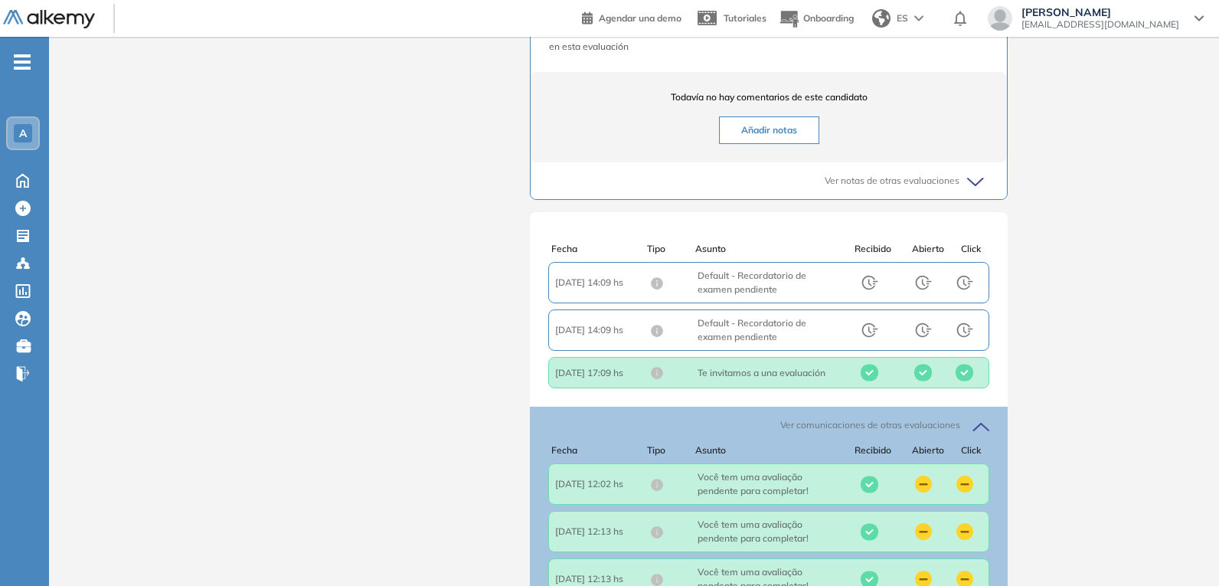
scroll to position [0, 0]
click at [974, 438] on icon at bounding box center [978, 427] width 21 height 21
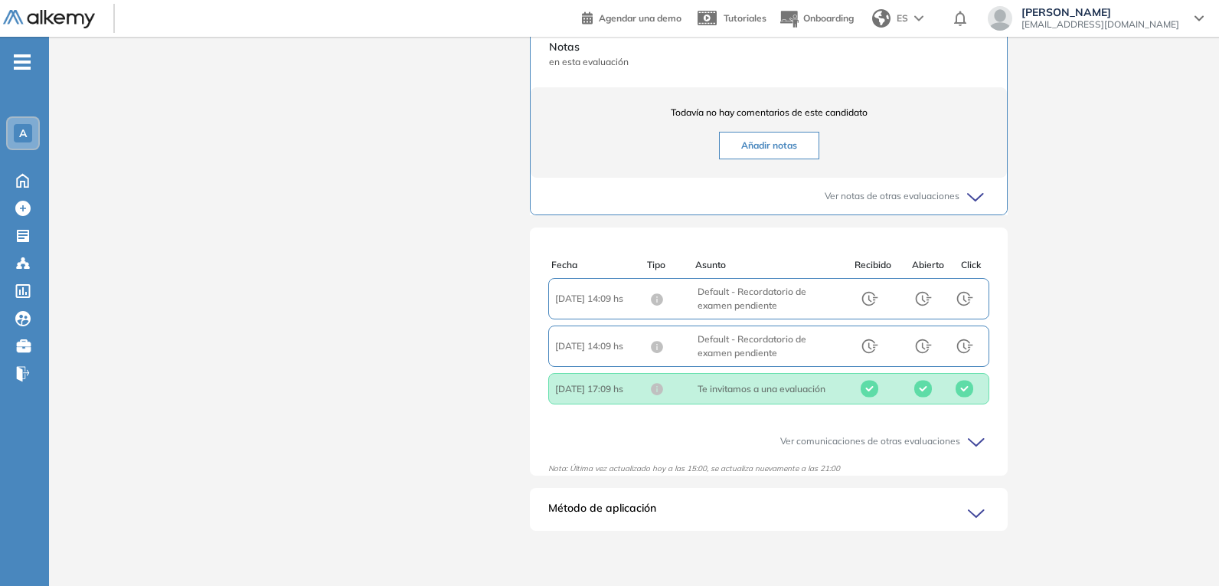
click at [976, 484] on icon at bounding box center [978, 513] width 21 height 21
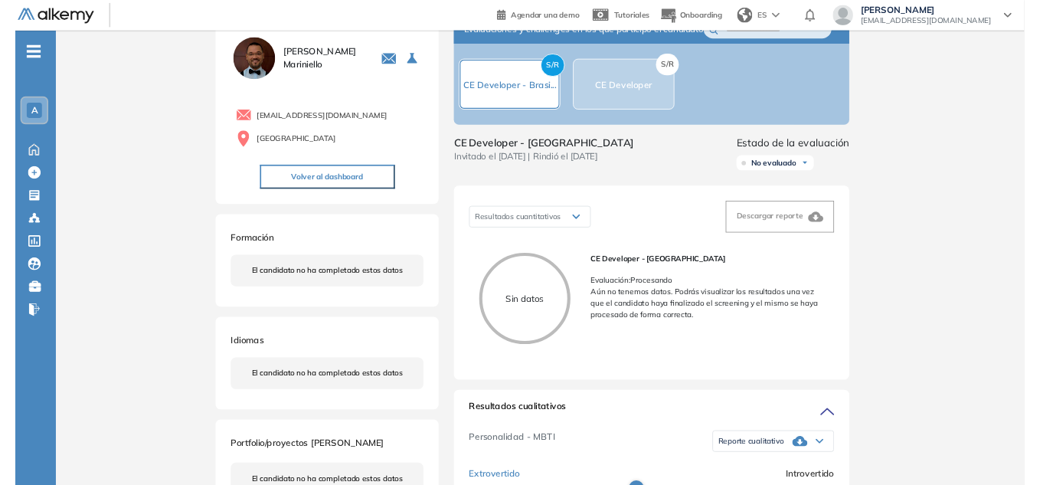
scroll to position [77, 0]
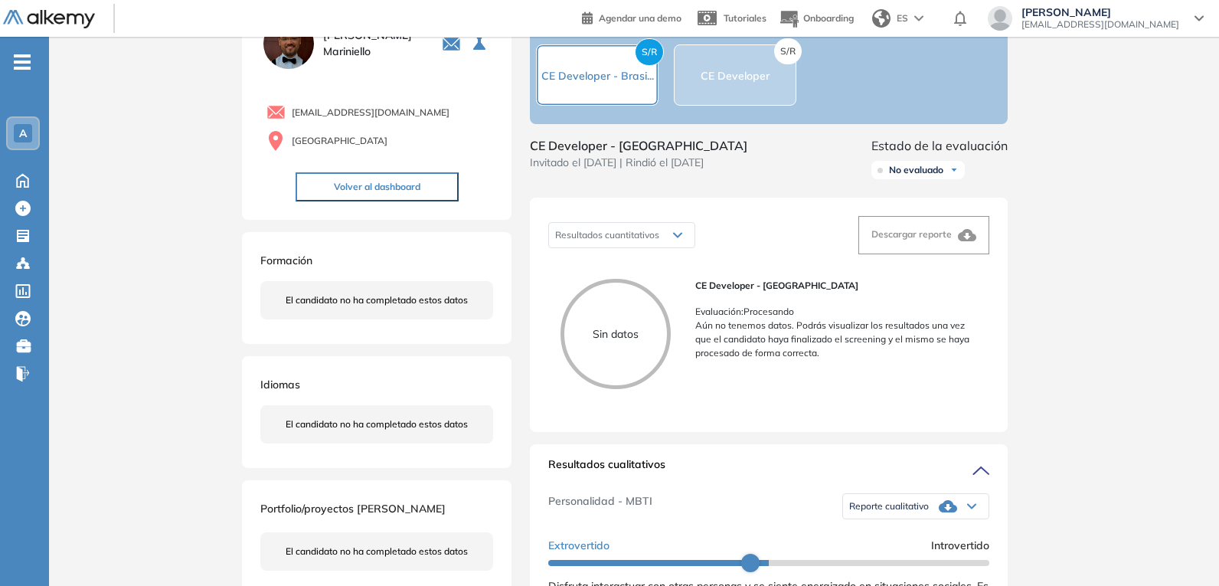
click at [662, 342] on p "Sin datos" at bounding box center [615, 334] width 103 height 16
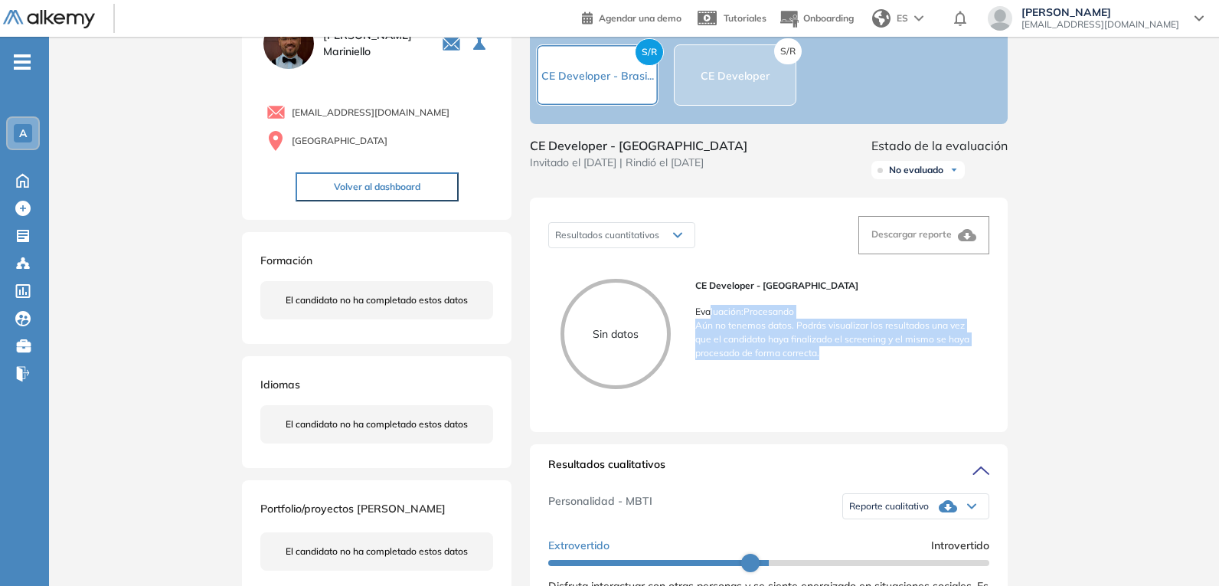
drag, startPoint x: 708, startPoint y: 325, endPoint x: 976, endPoint y: 364, distance: 270.9
click at [976, 360] on div "CE Developer - Brasil Evaluación : Procesando Aún no tenemos datos. Podrás visu…" at bounding box center [836, 319] width 282 height 81
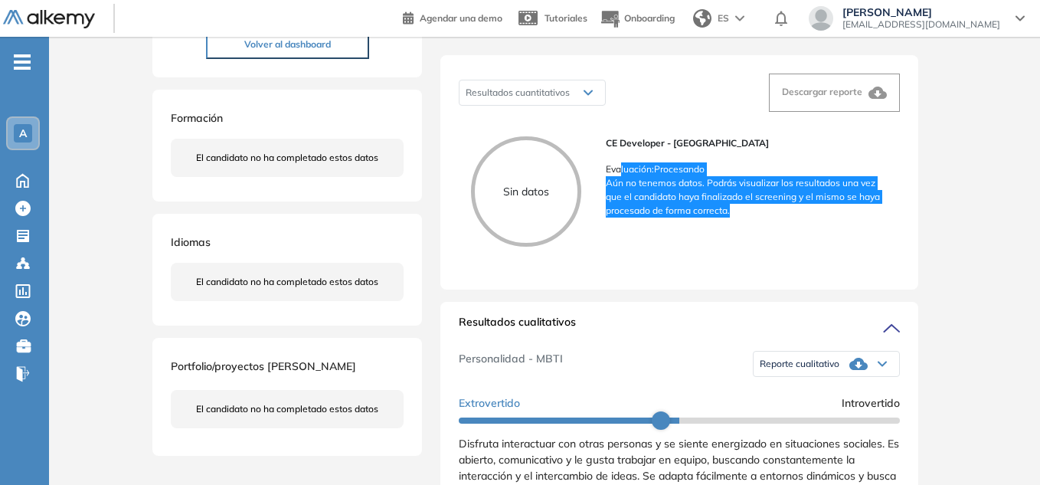
scroll to position [0, 0]
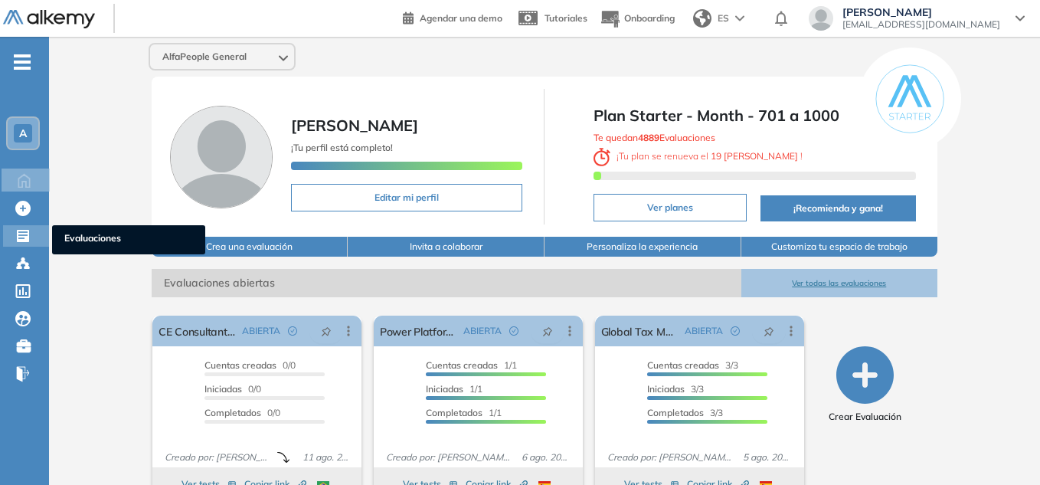
click at [103, 247] on span "Evaluaciones" at bounding box center [128, 239] width 129 height 17
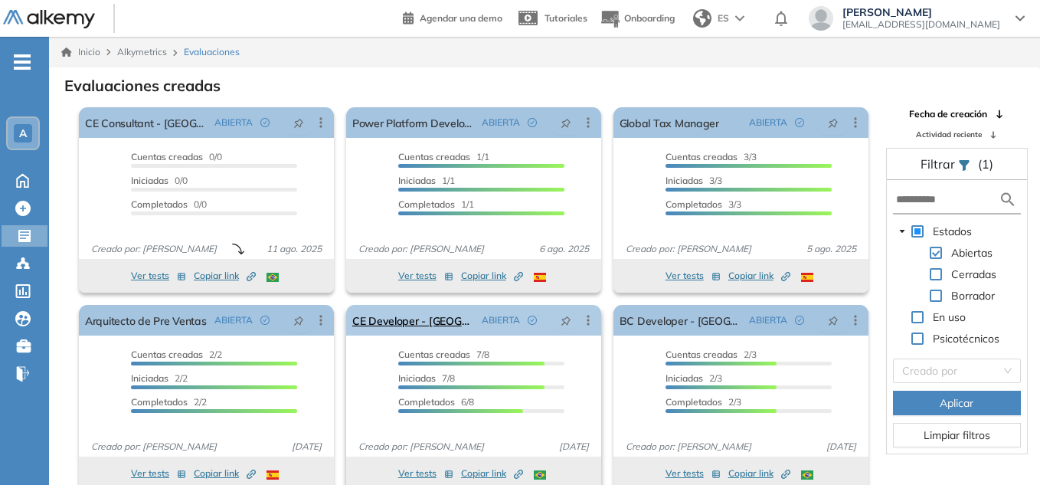
scroll to position [8, 0]
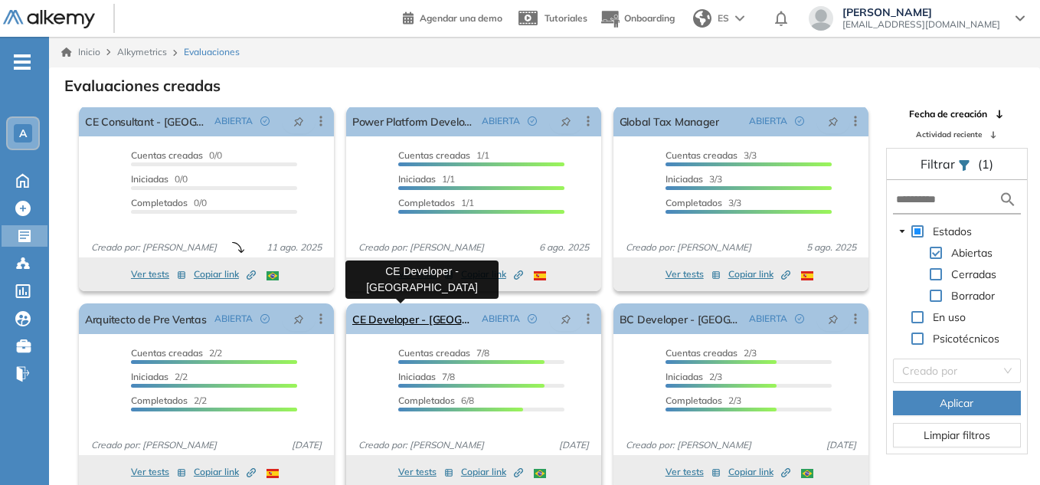
click at [404, 322] on link "CE Developer - [GEOGRAPHIC_DATA]" at bounding box center [413, 318] width 123 height 31
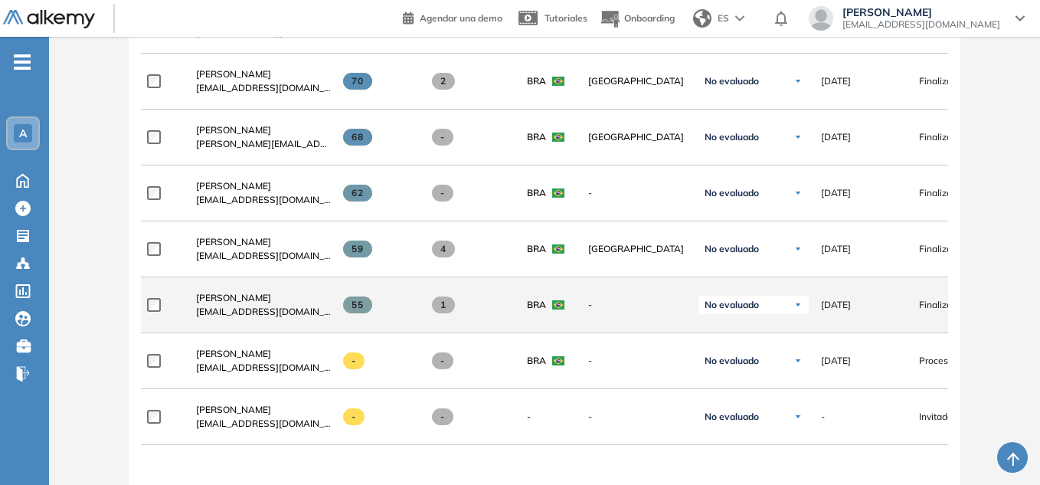
scroll to position [536, 0]
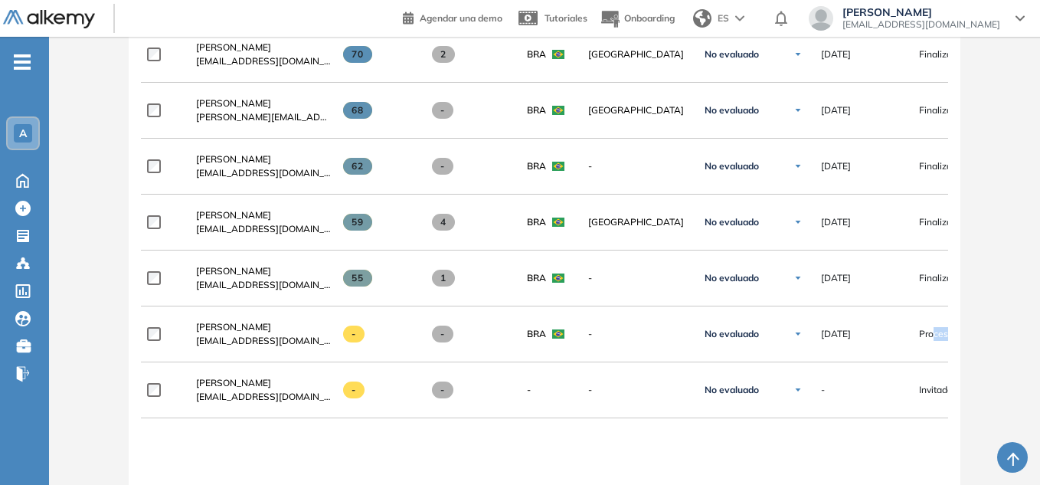
drag, startPoint x: 932, startPoint y: 341, endPoint x: 978, endPoint y: 332, distance: 46.7
click at [978, 332] on div "Evaluación : CE Developer - Brasil Abierta Ver evaluación Cerrar evaluación Das…" at bounding box center [544, 124] width 979 height 1187
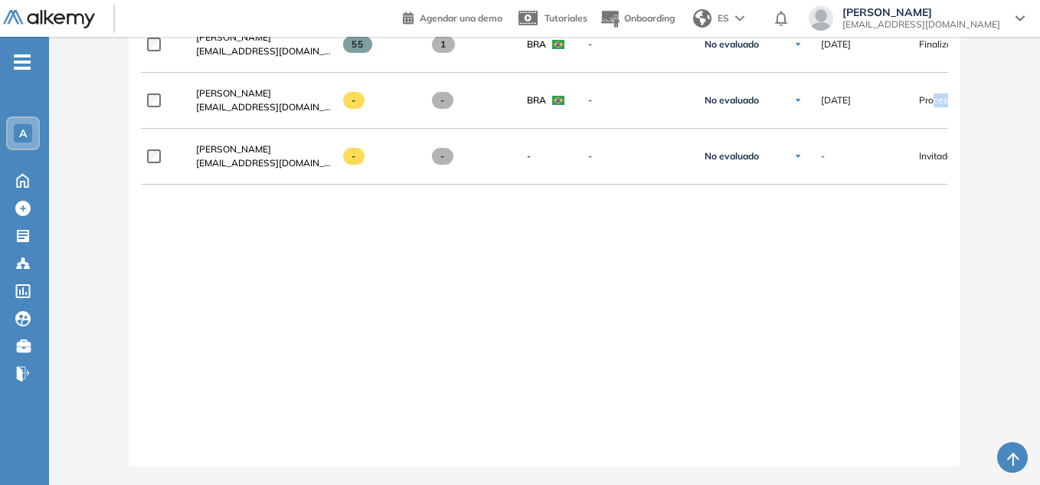
scroll to position [782, 0]
drag, startPoint x: 603, startPoint y: 456, endPoint x: 709, endPoint y: 453, distance: 105.7
click at [708, 454] on div "**********" at bounding box center [545, 47] width 832 height 837
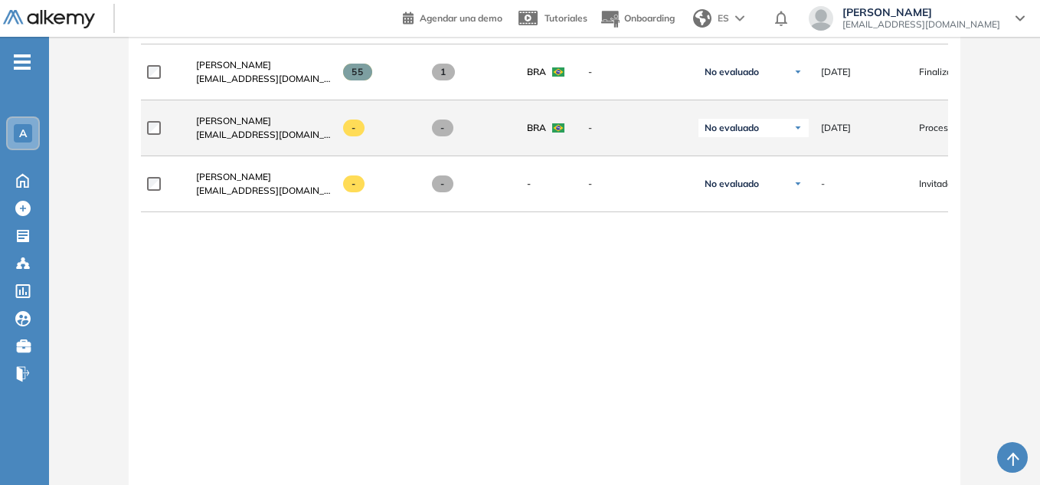
scroll to position [705, 0]
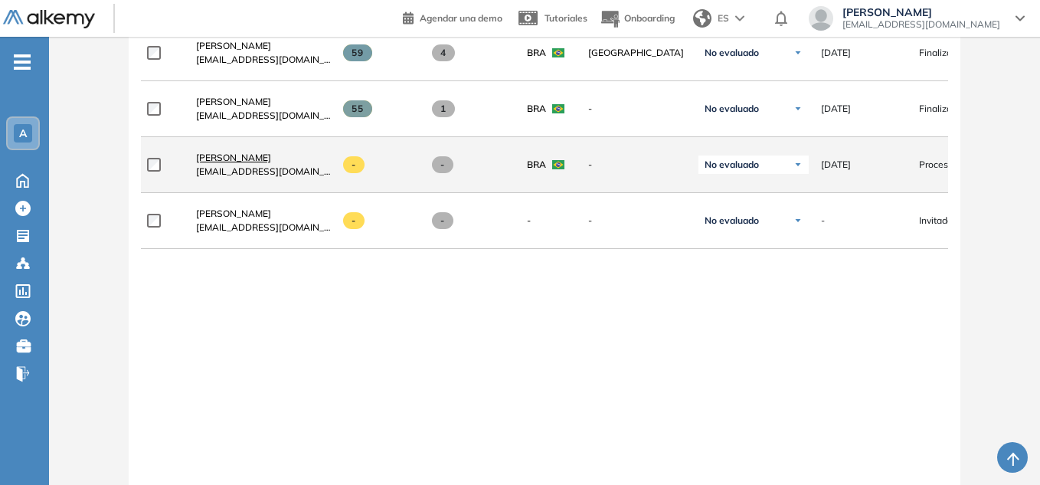
click at [253, 163] on span "[PERSON_NAME]" at bounding box center [233, 157] width 75 height 11
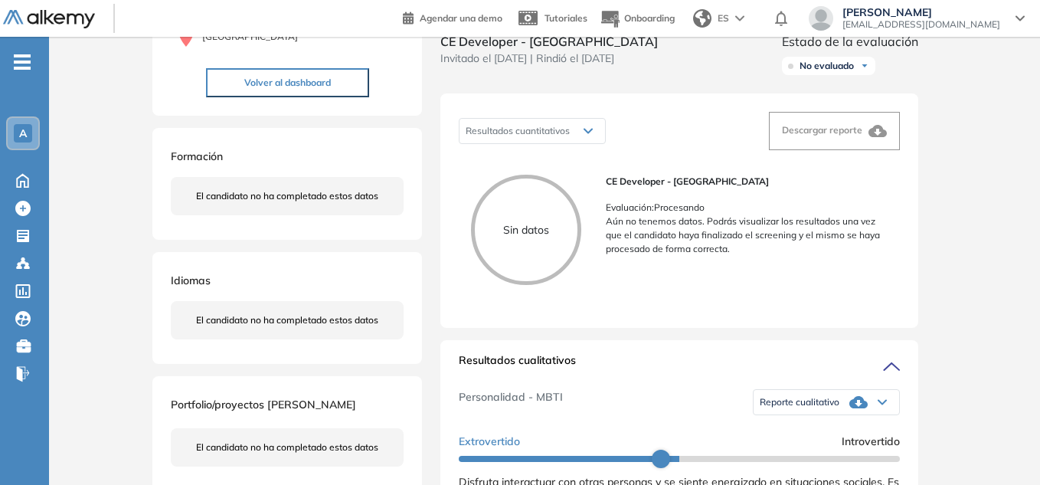
scroll to position [153, 0]
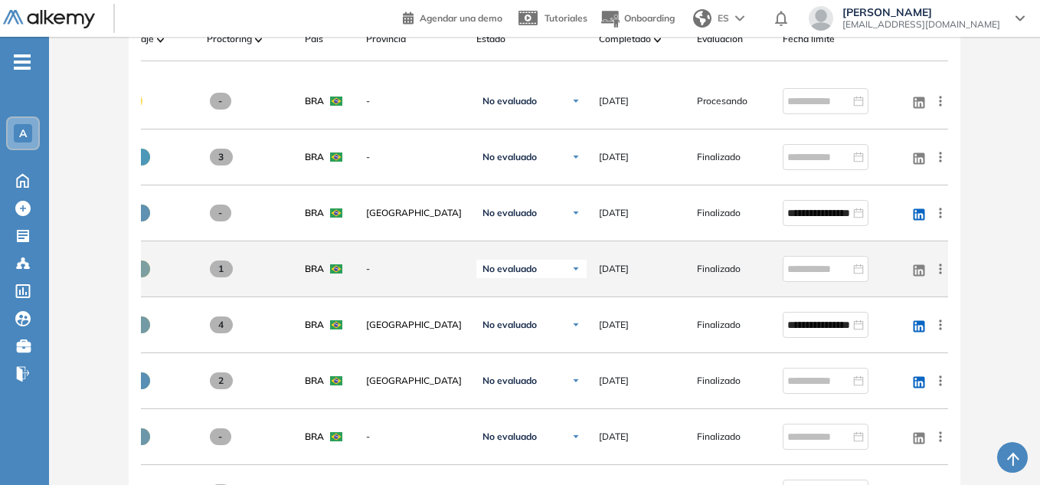
scroll to position [383, 0]
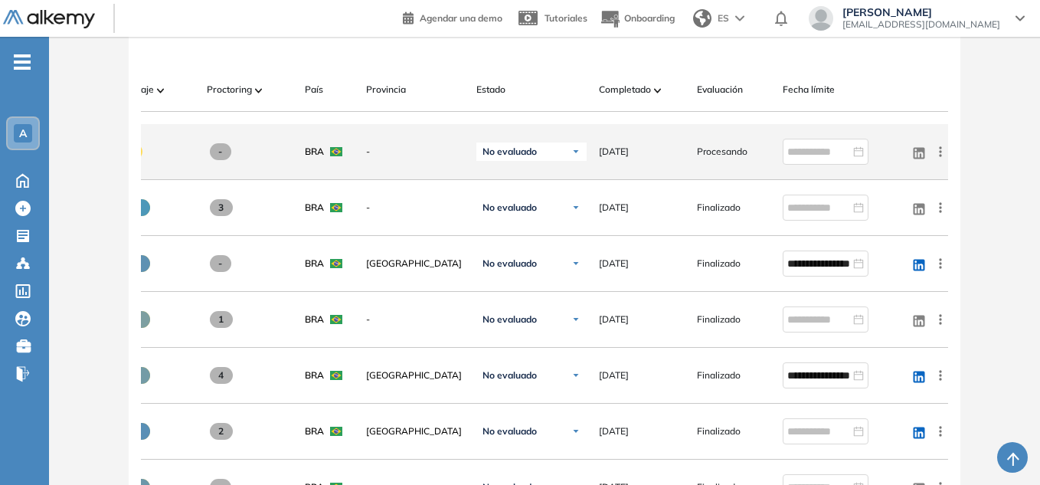
click at [940, 154] on icon at bounding box center [940, 151] width 2 height 10
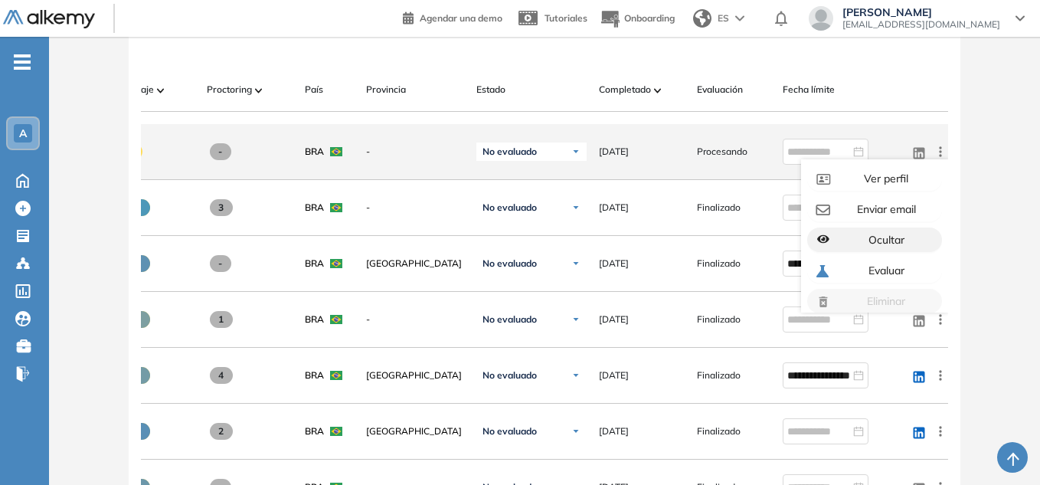
scroll to position [0, 0]
click at [892, 218] on span "Enviar email" at bounding box center [885, 211] width 62 height 14
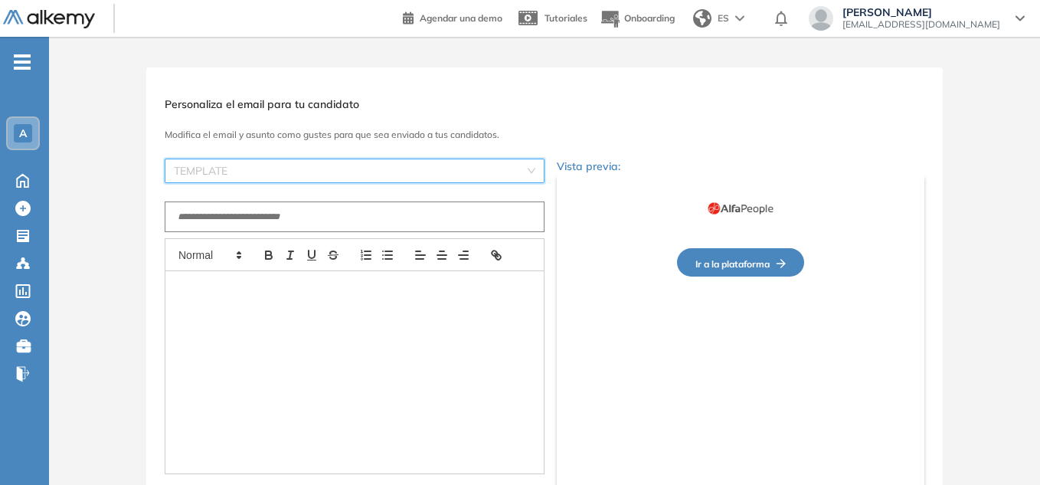
click at [394, 174] on input "search" at bounding box center [349, 170] width 351 height 23
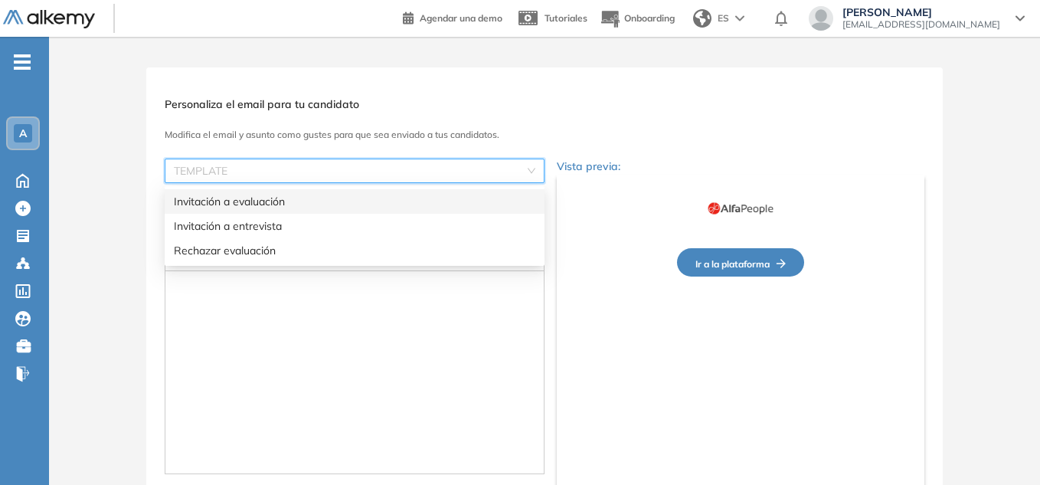
click at [331, 201] on div "Invitación a evaluación" at bounding box center [354, 201] width 361 height 17
type input "**********"
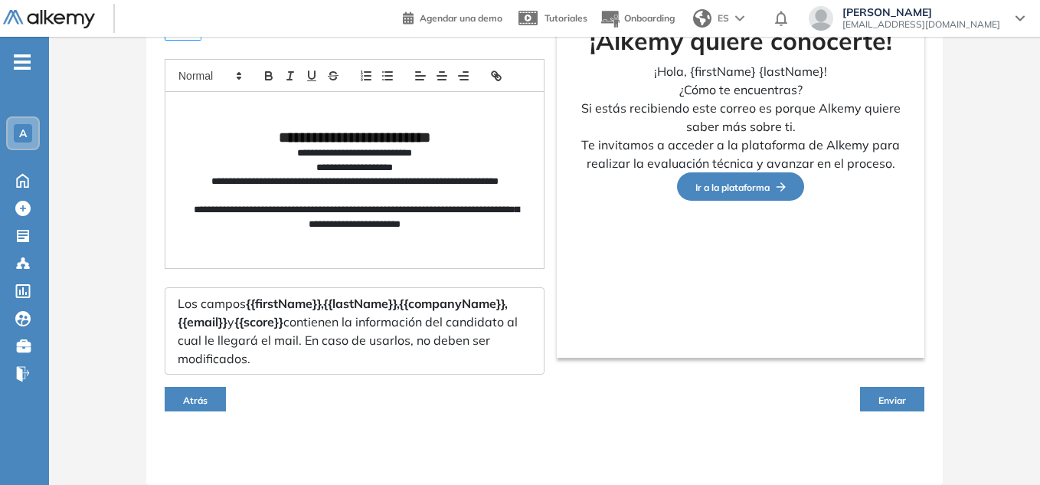
click at [896, 399] on span "Enviar" at bounding box center [892, 399] width 28 height 11
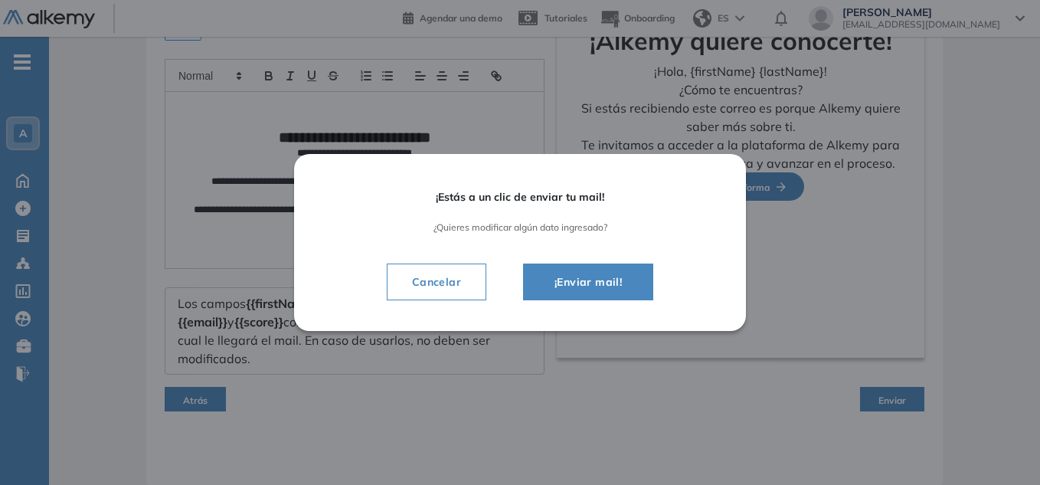
click at [570, 285] on span "¡Enviar mail!" at bounding box center [588, 282] width 92 height 18
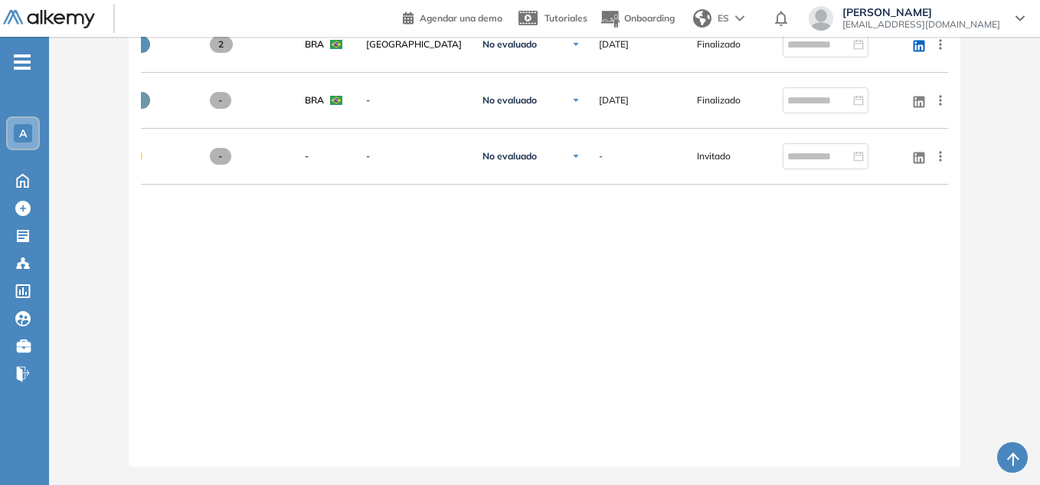
drag, startPoint x: 592, startPoint y: 447, endPoint x: 234, endPoint y: 439, distance: 358.4
click at [190, 430] on div "**********" at bounding box center [544, 67] width 807 height 773
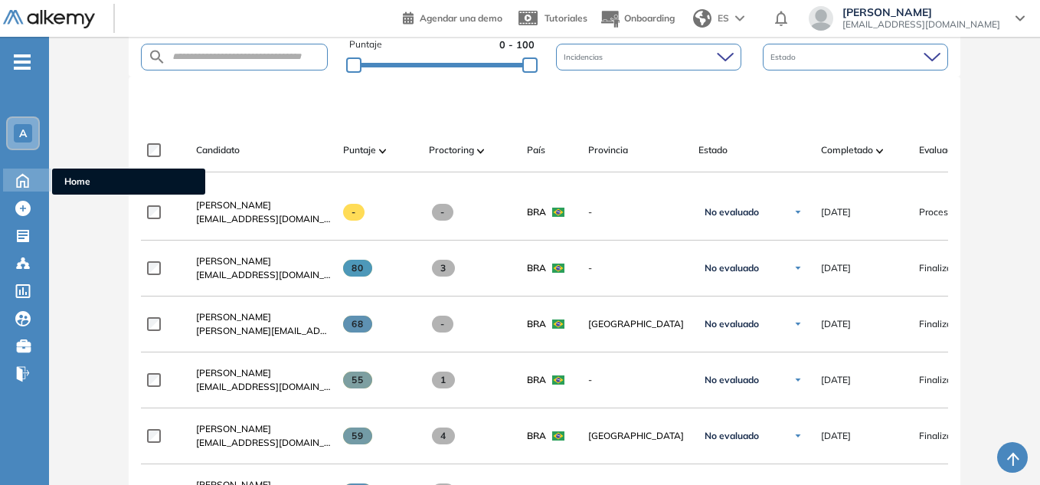
click at [23, 177] on icon at bounding box center [22, 179] width 27 height 18
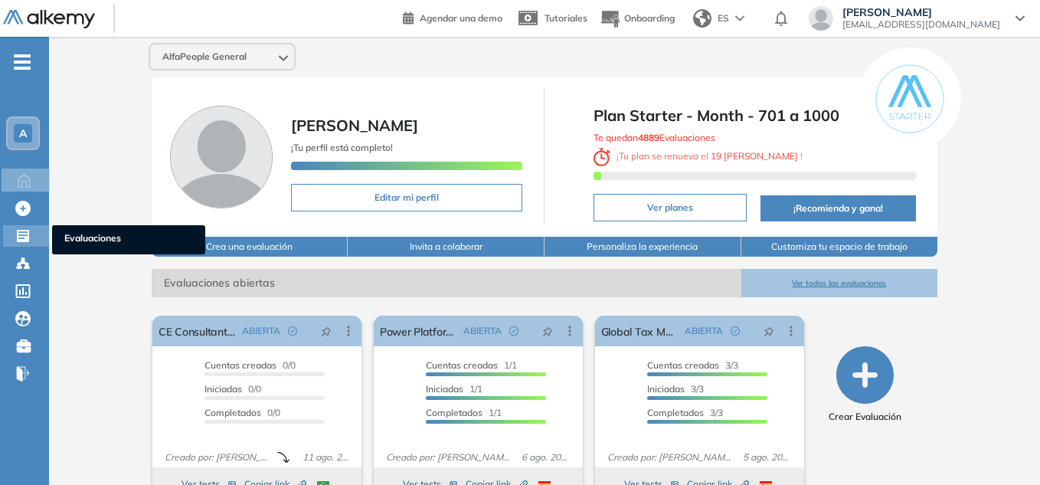
click at [22, 232] on icon at bounding box center [22, 235] width 15 height 15
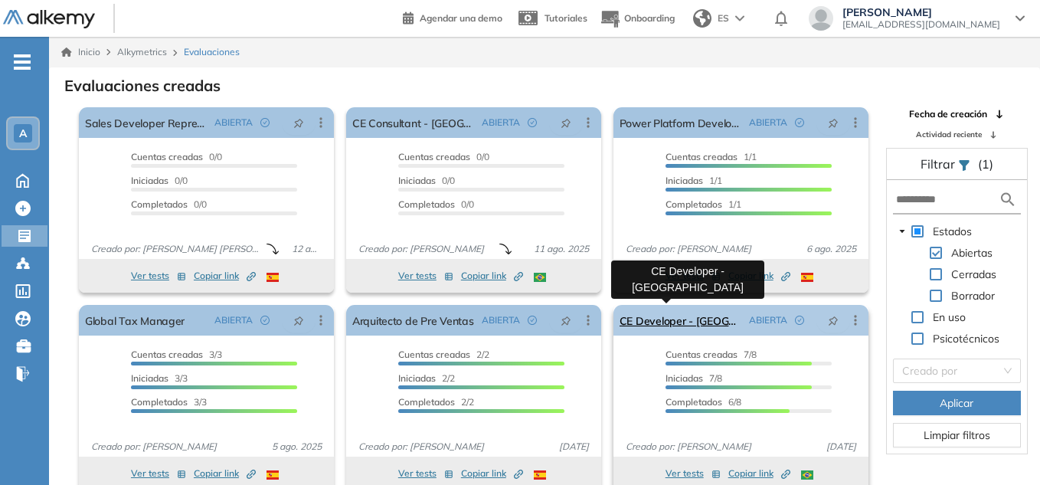
scroll to position [8, 0]
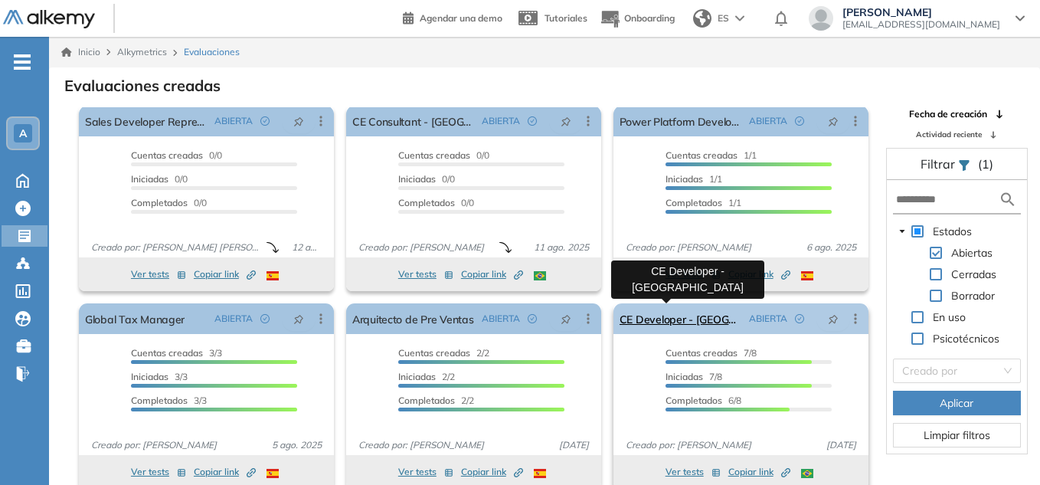
click at [671, 315] on link "CE Developer - [GEOGRAPHIC_DATA]" at bounding box center [680, 318] width 123 height 31
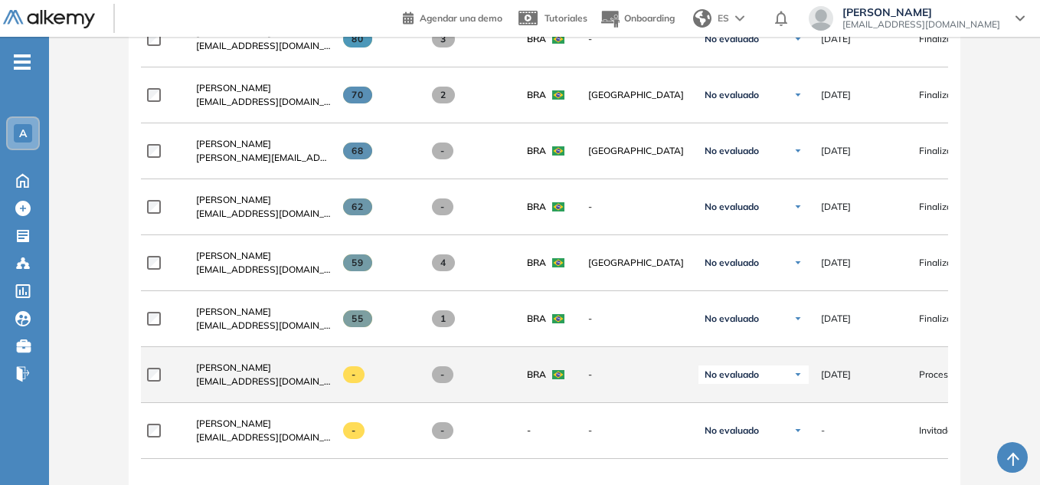
scroll to position [536, 0]
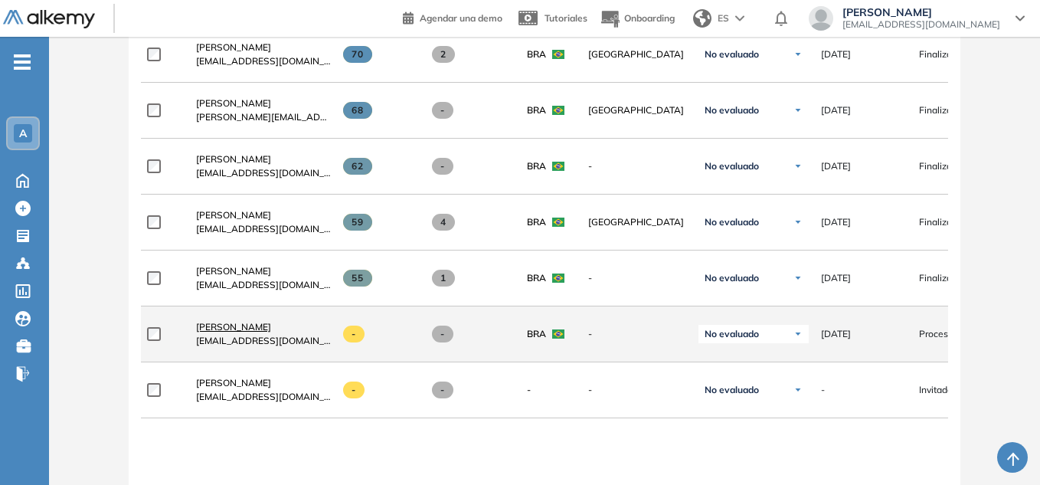
click at [244, 332] on span "[PERSON_NAME]" at bounding box center [233, 326] width 75 height 11
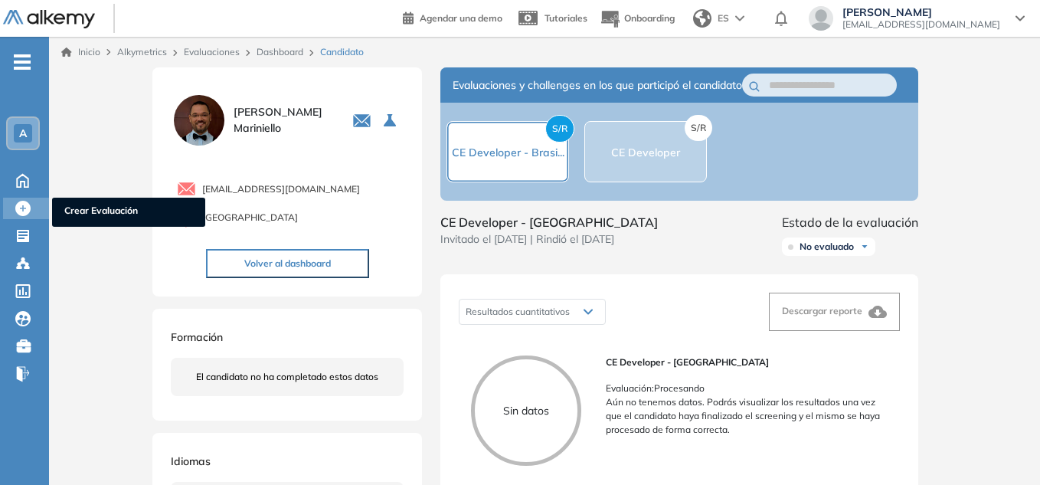
click at [119, 211] on span "Crear Evaluación" at bounding box center [128, 212] width 129 height 17
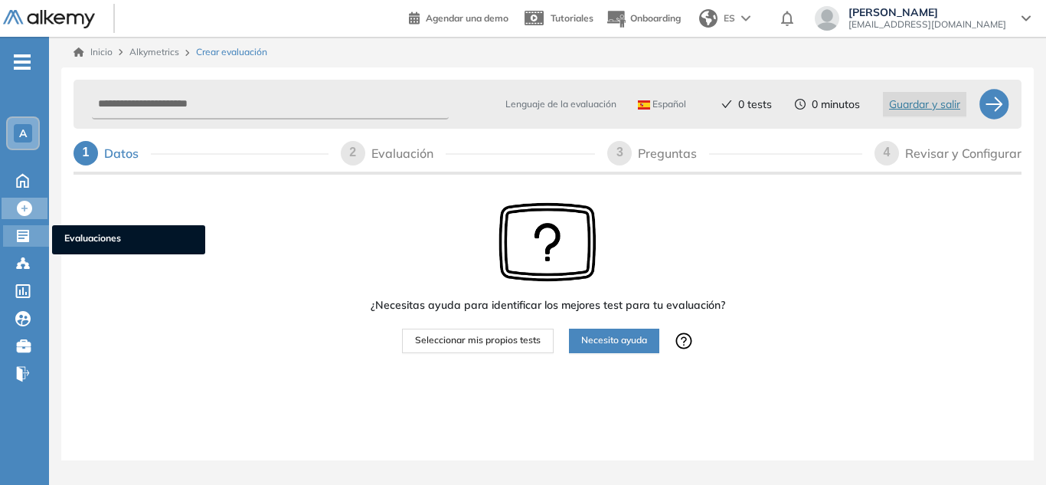
click at [24, 239] on icon at bounding box center [23, 236] width 12 height 12
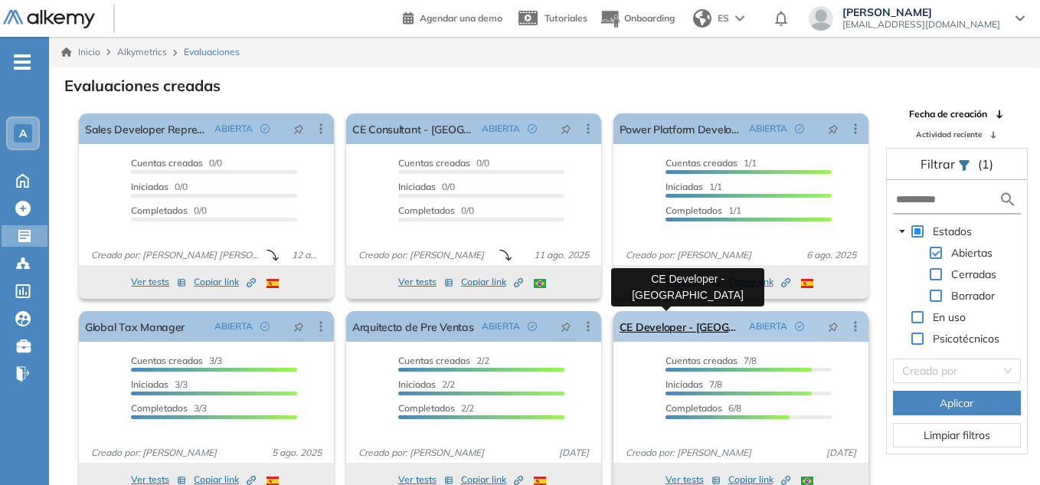
click at [672, 331] on link "CE Developer - [GEOGRAPHIC_DATA]" at bounding box center [680, 326] width 123 height 31
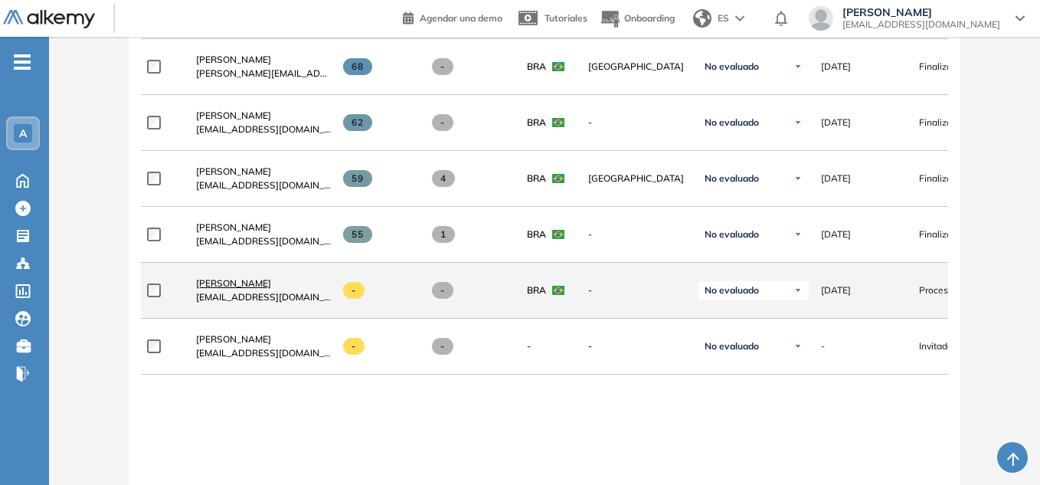
scroll to position [613, 0]
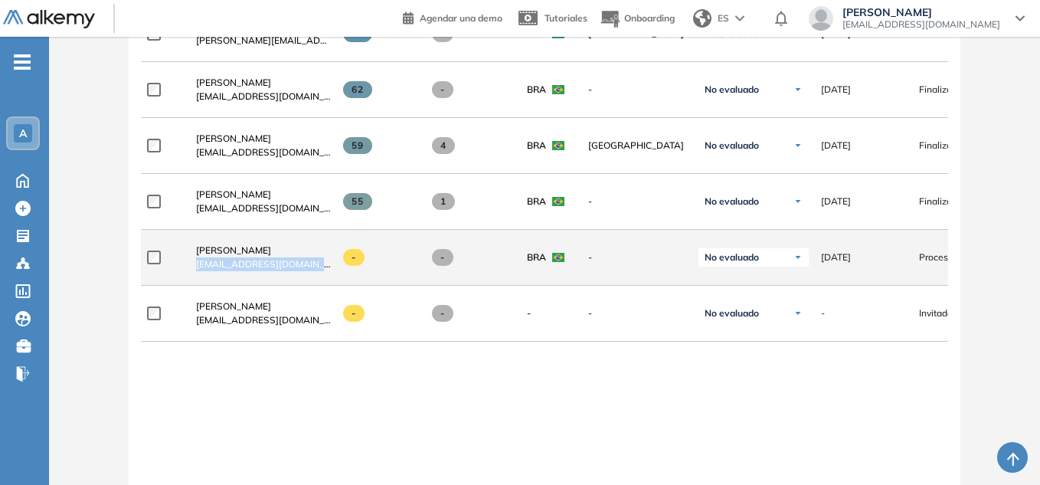
drag, startPoint x: 306, startPoint y: 271, endPoint x: 199, endPoint y: 269, distance: 107.2
click at [199, 269] on div "[PERSON_NAME] [EMAIL_ADDRESS][DOMAIN_NAME]" at bounding box center [263, 257] width 135 height 28
copy span "[EMAIL_ADDRESS][DOMAIN_NAME]"
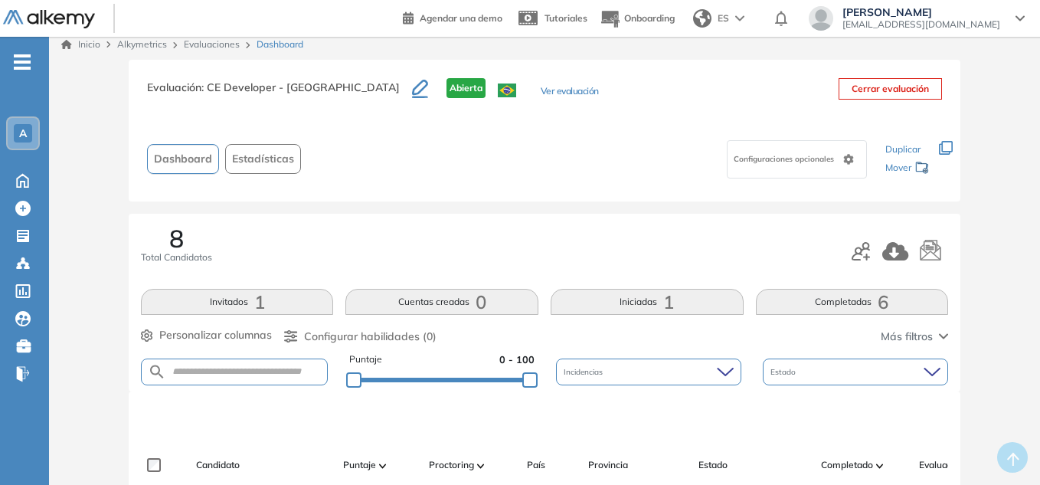
scroll to position [0, 0]
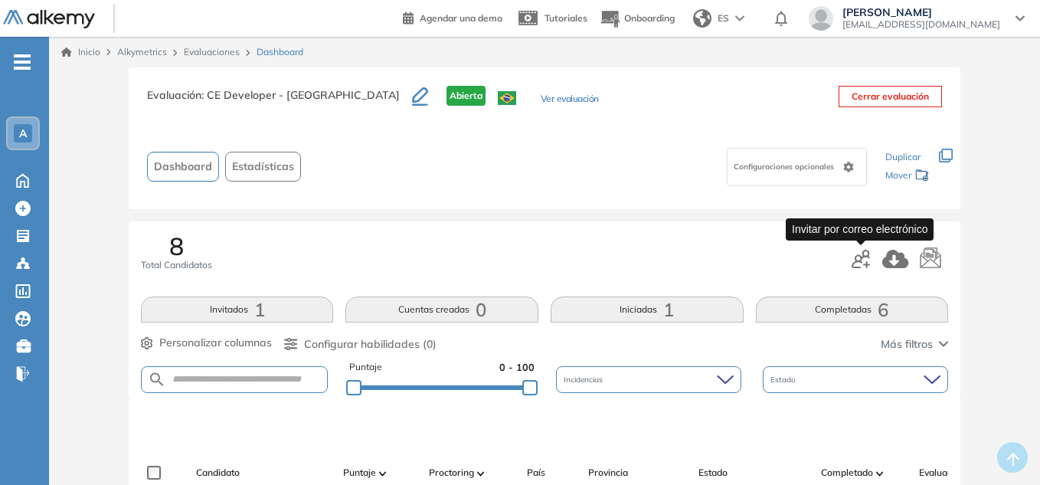
click at [864, 257] on icon "button" at bounding box center [860, 259] width 18 height 18
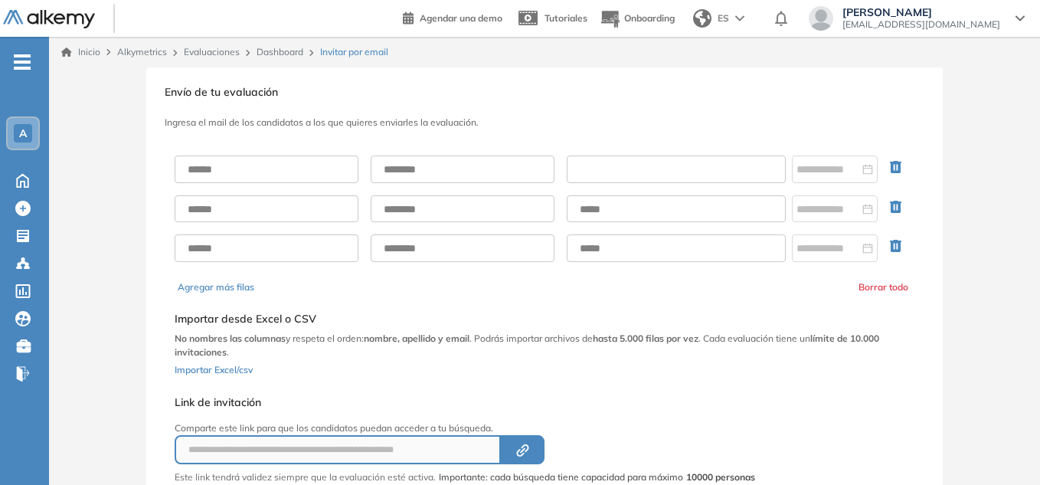
click at [606, 178] on input "text" at bounding box center [676, 169] width 219 height 28
paste input "**********"
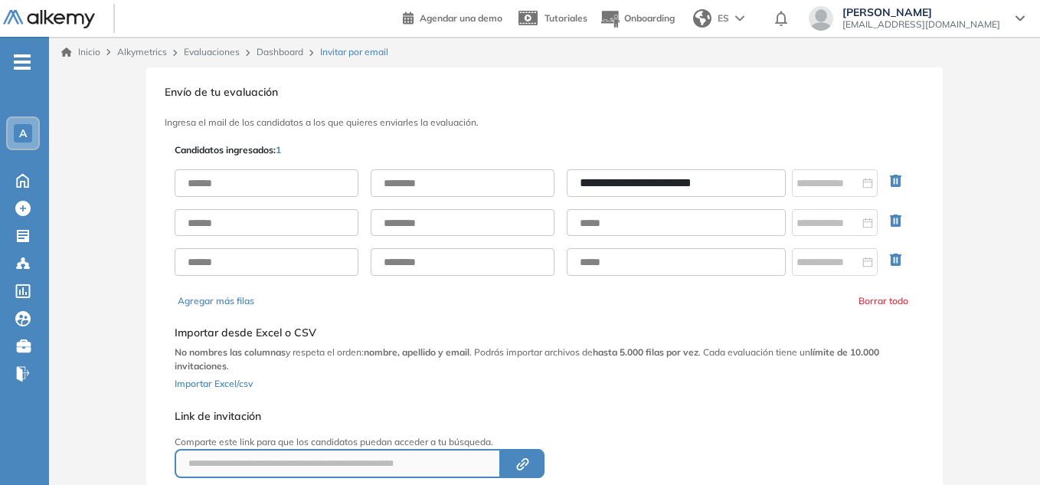
type input "**********"
click at [236, 193] on input "text" at bounding box center [267, 183] width 184 height 28
paste input "**********"
drag, startPoint x: 350, startPoint y: 189, endPoint x: 238, endPoint y: 213, distance: 114.3
click at [238, 213] on div "**********" at bounding box center [545, 222] width 740 height 131
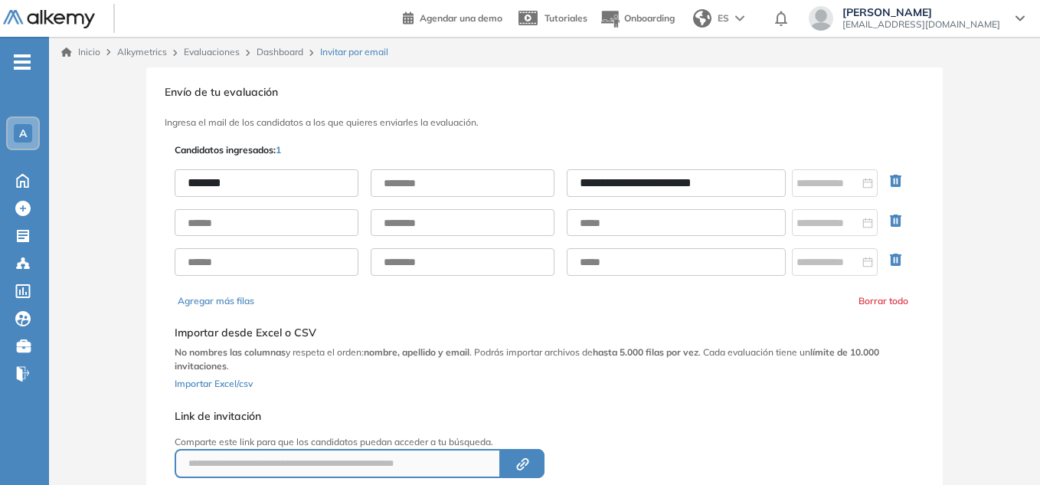
type input "*******"
paste input "**********"
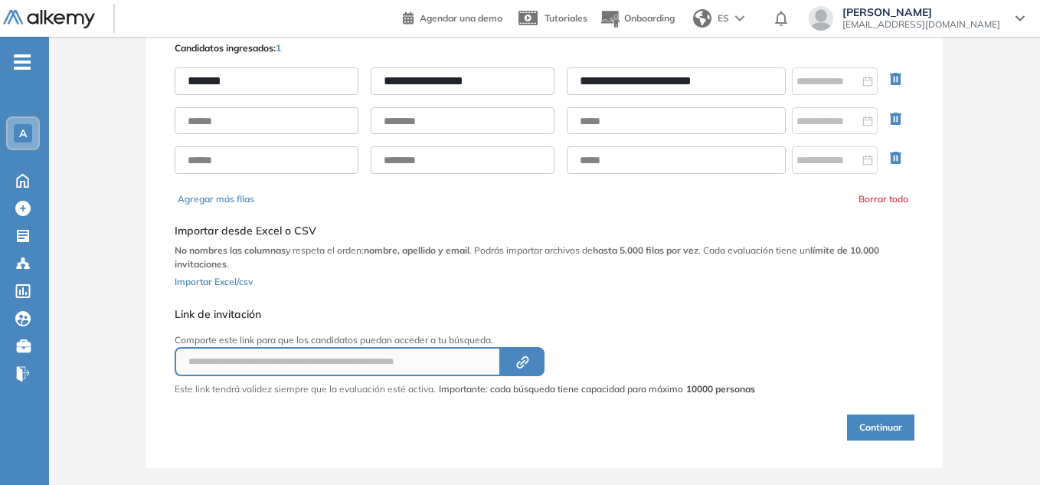
scroll to position [122, 0]
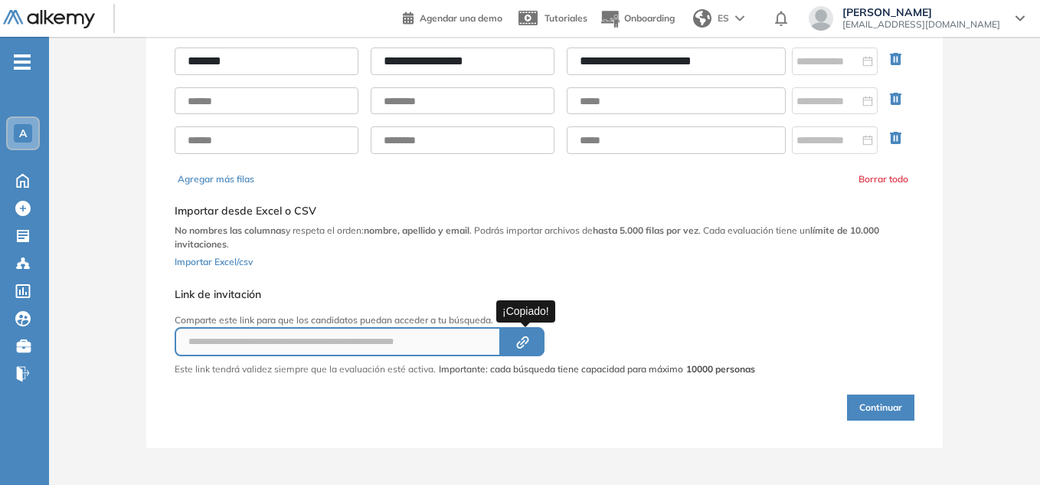
type input "**********"
click at [529, 345] on icon "Created by potrace 1.16, written by [PERSON_NAME] [DATE]-[DATE]" at bounding box center [523, 342] width 18 height 12
click at [875, 410] on button "Continuar" at bounding box center [880, 407] width 67 height 26
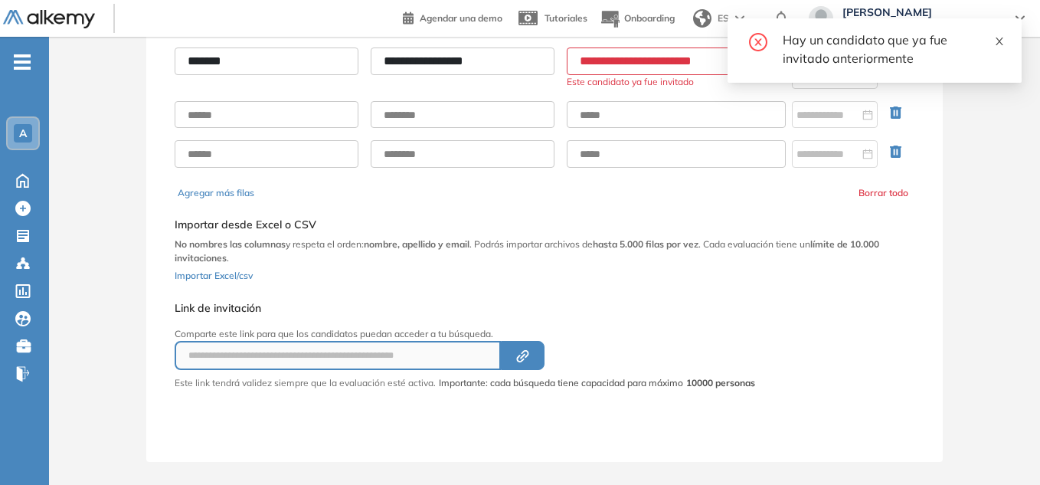
click at [1001, 42] on icon "close" at bounding box center [999, 41] width 11 height 11
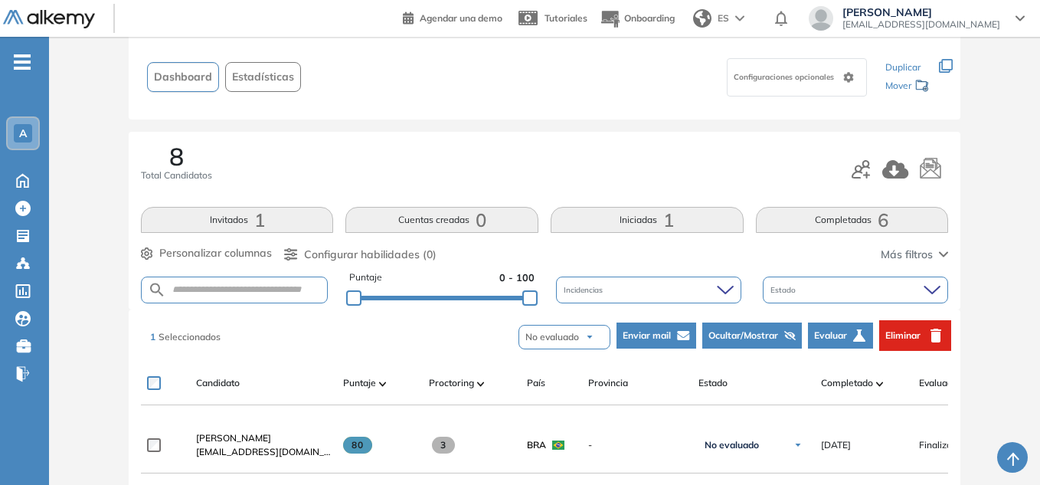
scroll to position [16, 0]
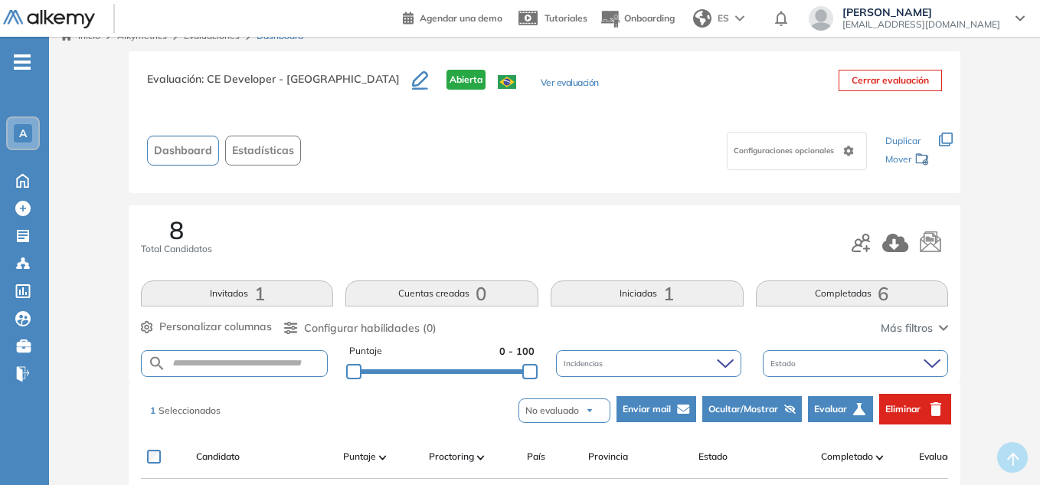
click at [909, 403] on span "Eliminar" at bounding box center [902, 409] width 35 height 14
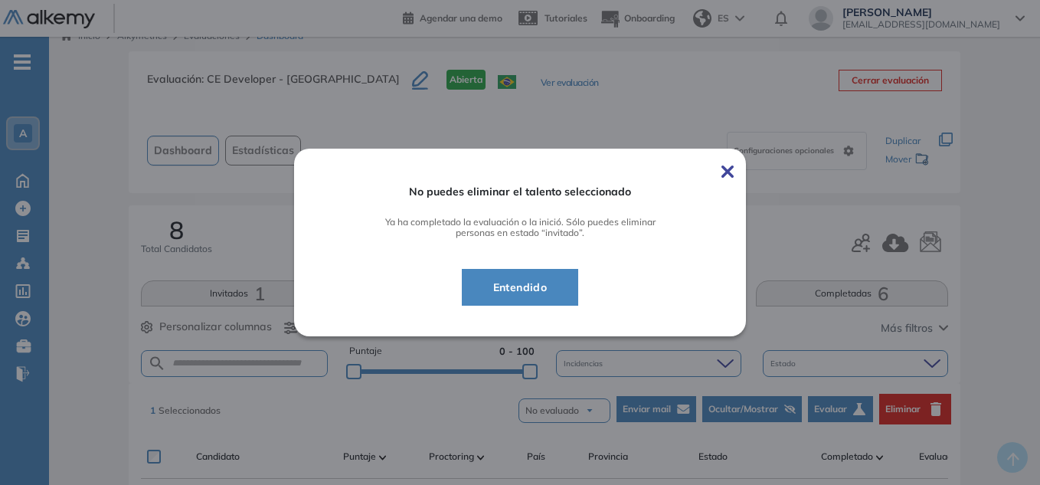
click at [536, 286] on span "Entendido" at bounding box center [520, 287] width 79 height 18
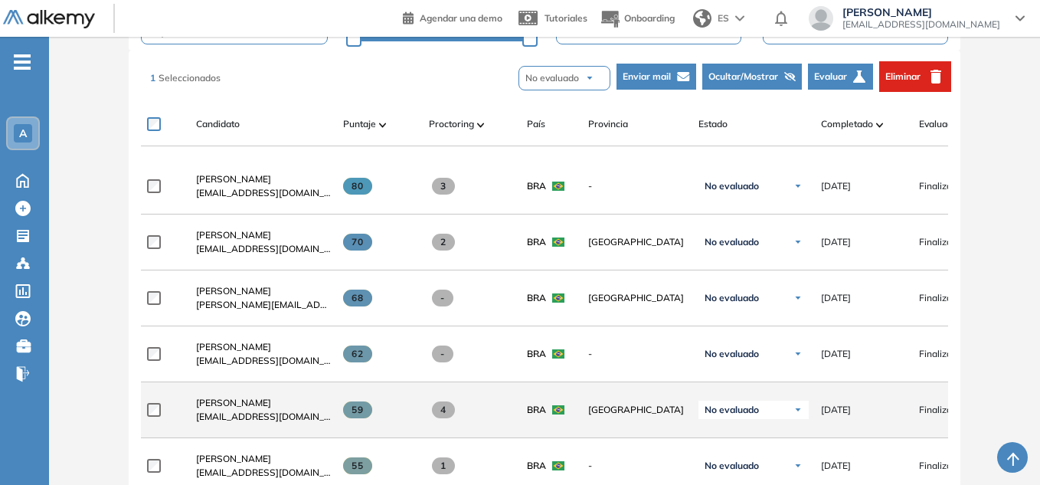
scroll to position [322, 0]
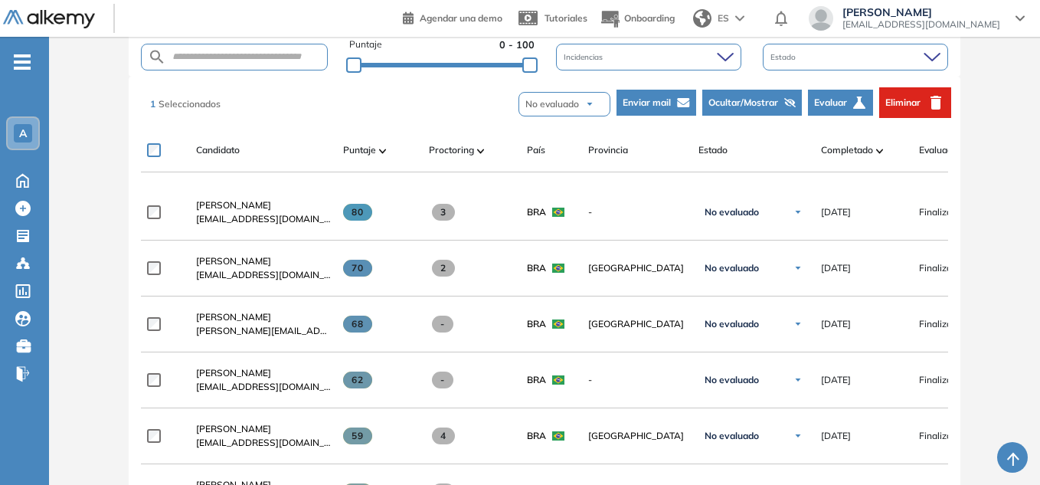
click at [917, 106] on span "Eliminar" at bounding box center [902, 103] width 35 height 14
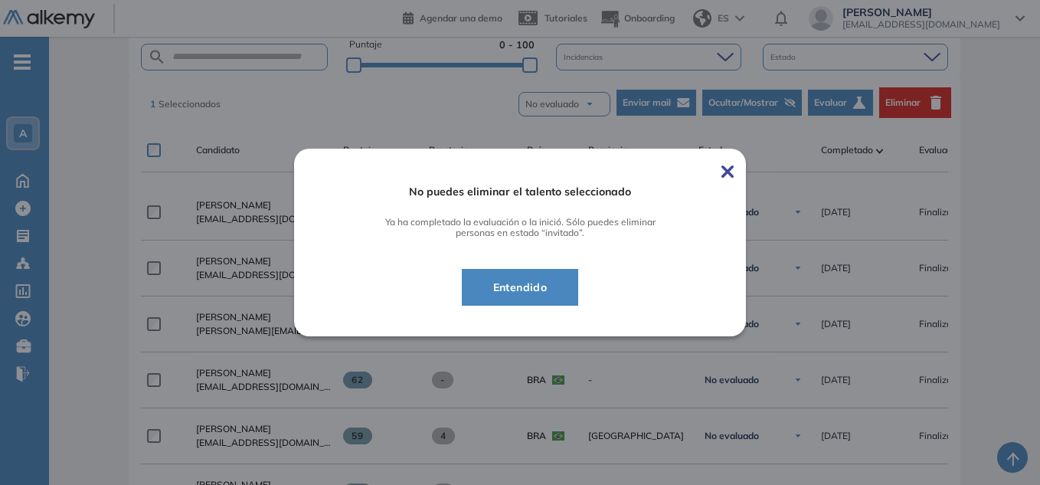
click at [548, 292] on span "Entendido" at bounding box center [520, 287] width 79 height 18
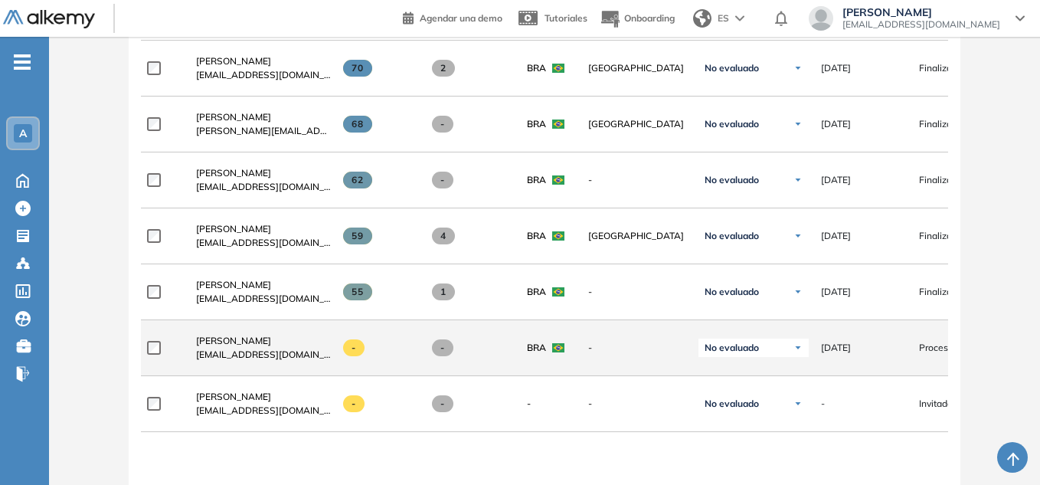
scroll to position [629, 0]
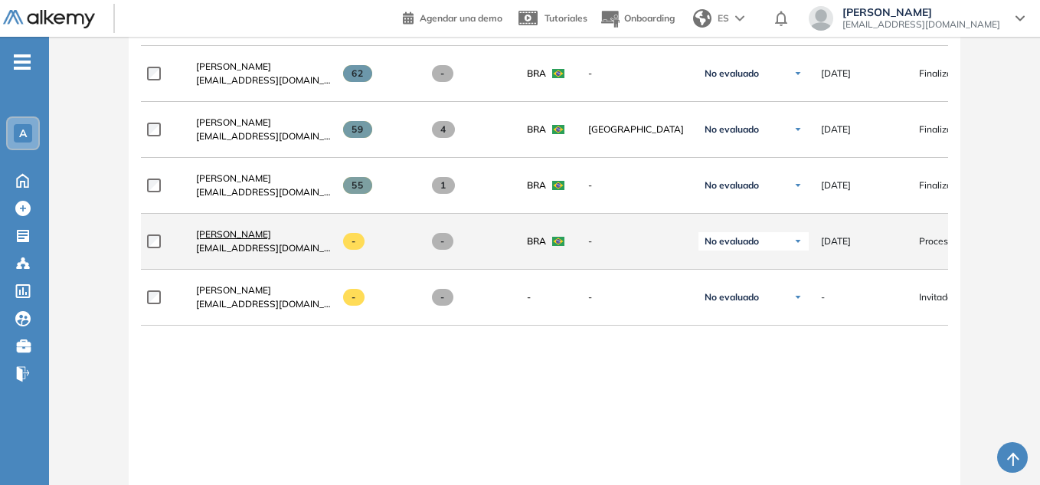
click at [265, 240] on span "[PERSON_NAME]" at bounding box center [233, 233] width 75 height 11
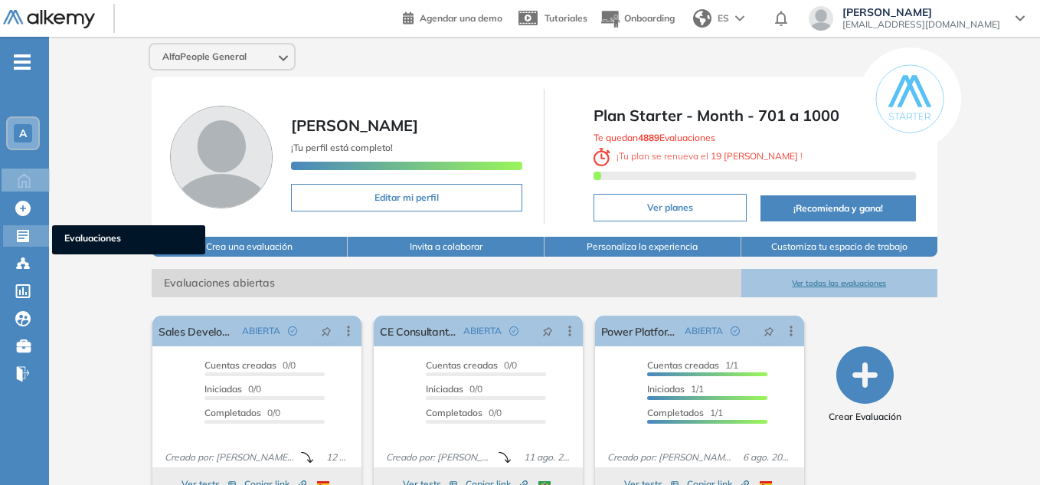
click at [80, 246] on span "Evaluaciones" at bounding box center [128, 239] width 129 height 17
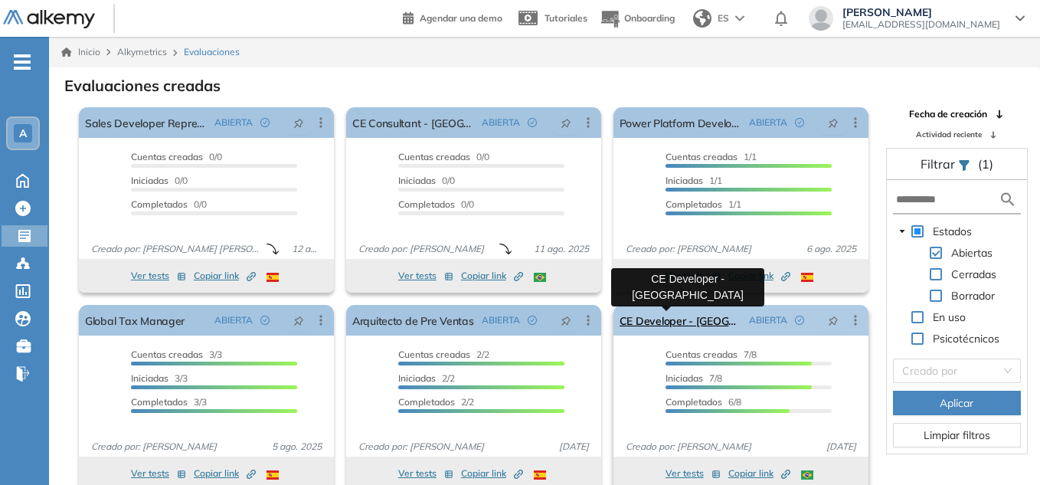
scroll to position [8, 0]
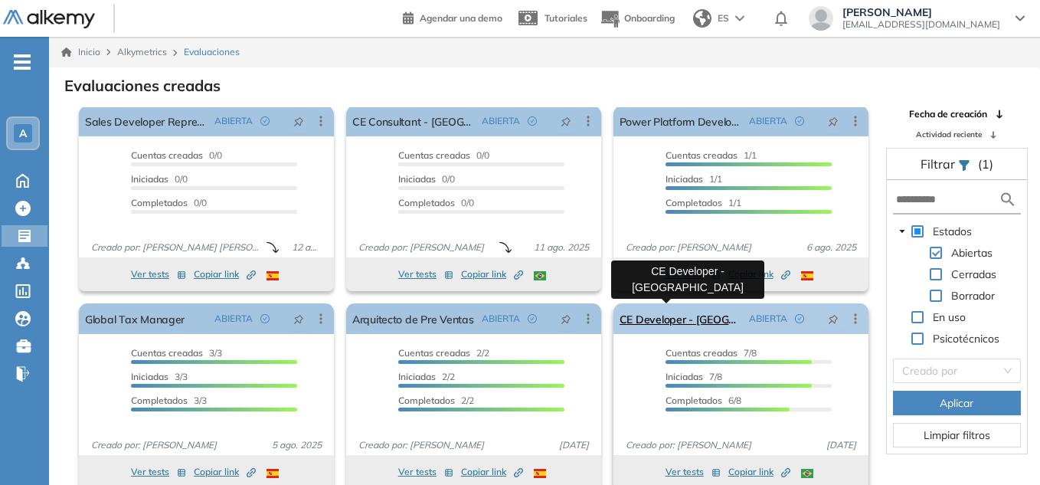
click at [679, 315] on link "CE Developer - [GEOGRAPHIC_DATA]" at bounding box center [680, 318] width 123 height 31
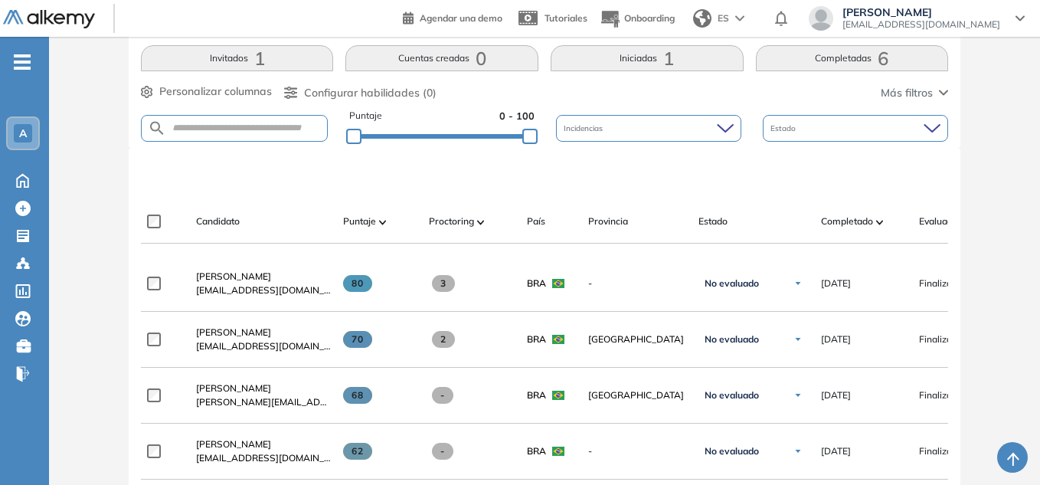
scroll to position [175, 0]
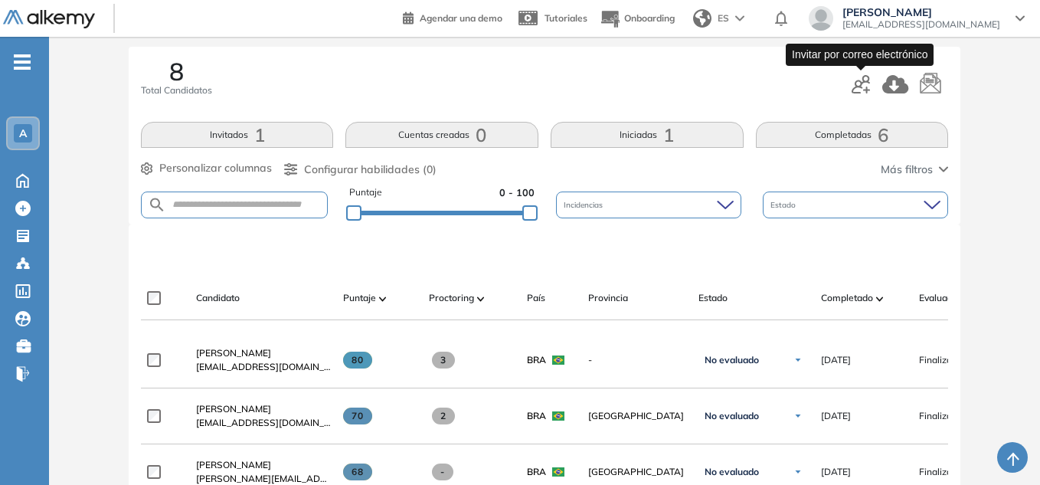
click at [861, 84] on icon "button" at bounding box center [860, 84] width 18 height 18
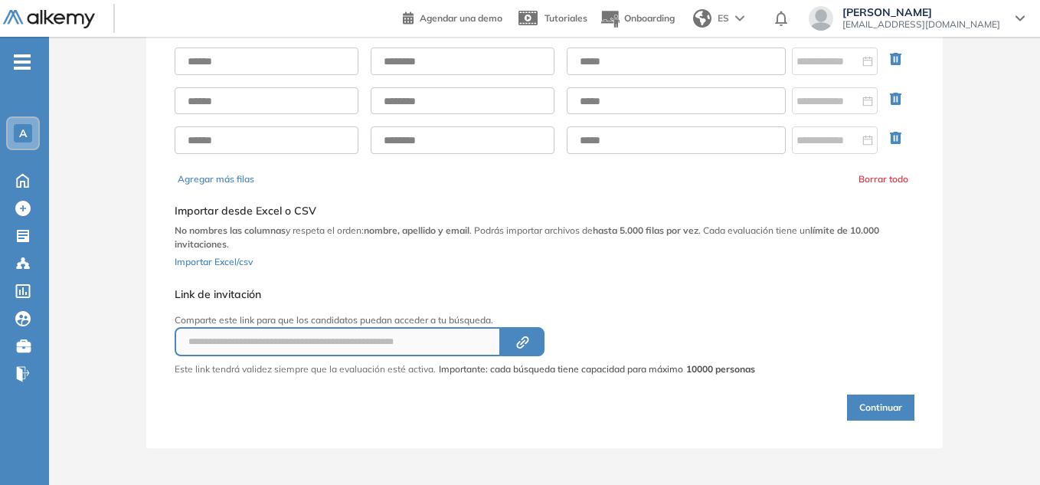
scroll to position [108, 0]
click at [618, 60] on input "text" at bounding box center [676, 61] width 219 height 28
paste input "**********"
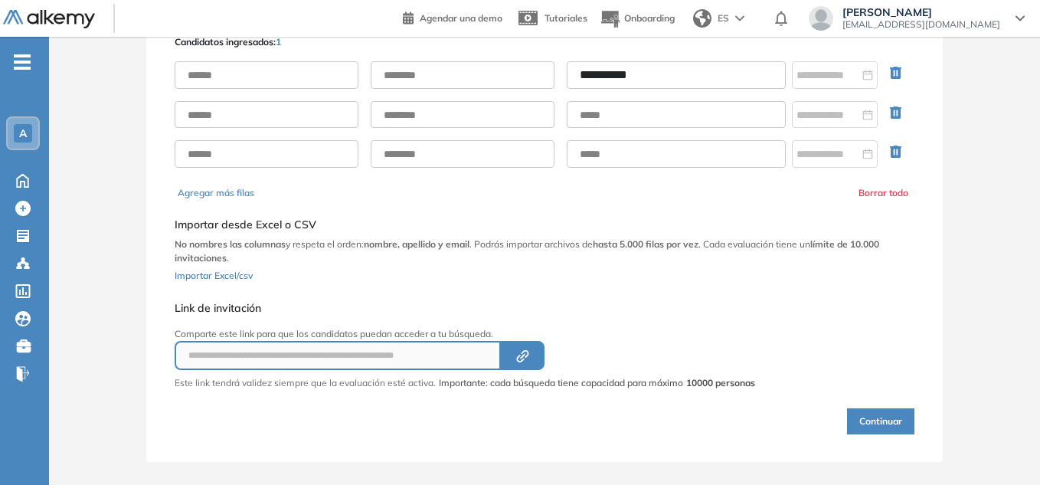
type input "**********"
click at [278, 83] on input "text" at bounding box center [267, 75] width 184 height 28
paste input "**********"
click at [272, 72] on input "**********" at bounding box center [267, 75] width 184 height 28
drag, startPoint x: 274, startPoint y: 77, endPoint x: 39, endPoint y: 77, distance: 235.1
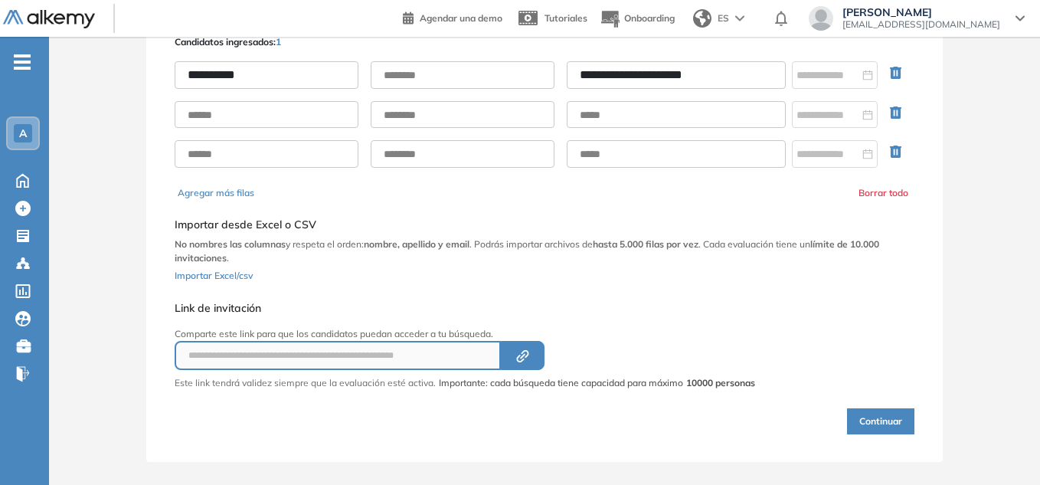
click at [39, 77] on div "**********" at bounding box center [520, 195] width 1040 height 606
paste input "**********"
drag, startPoint x: 345, startPoint y: 70, endPoint x: 241, endPoint y: 87, distance: 105.4
click at [241, 87] on input "**********" at bounding box center [267, 75] width 184 height 28
type input "*******"
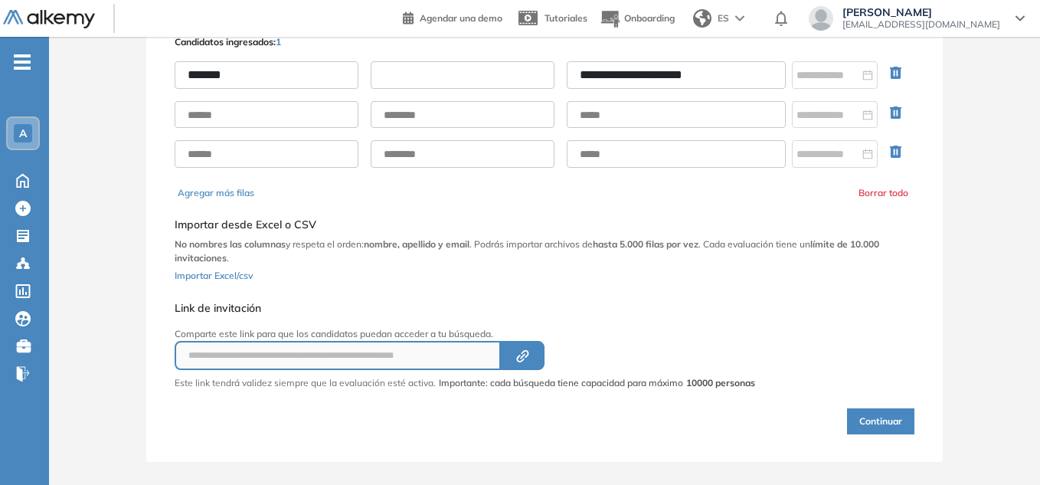
paste input "**********"
type input "**********"
click at [516, 354] on icon "Created by potrace 1.16, written by [PERSON_NAME] [DATE]-[DATE]" at bounding box center [523, 356] width 18 height 12
click at [879, 413] on button "Continuar" at bounding box center [880, 421] width 67 height 26
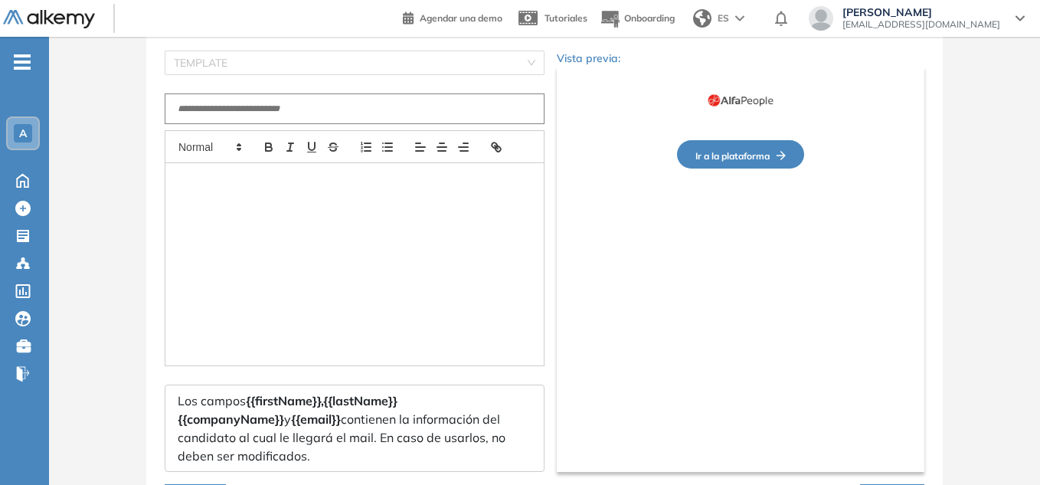
type input "**********"
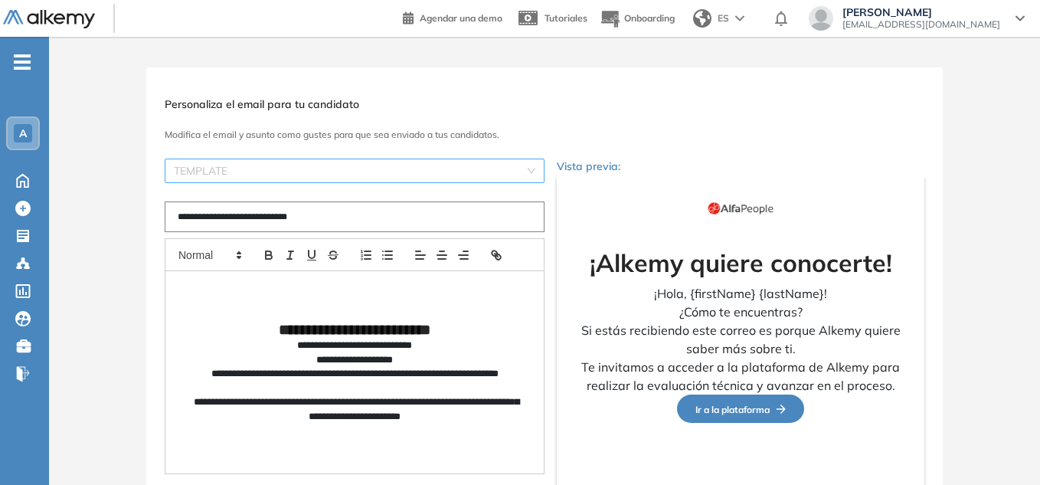
click at [243, 175] on input "search" at bounding box center [349, 170] width 351 height 23
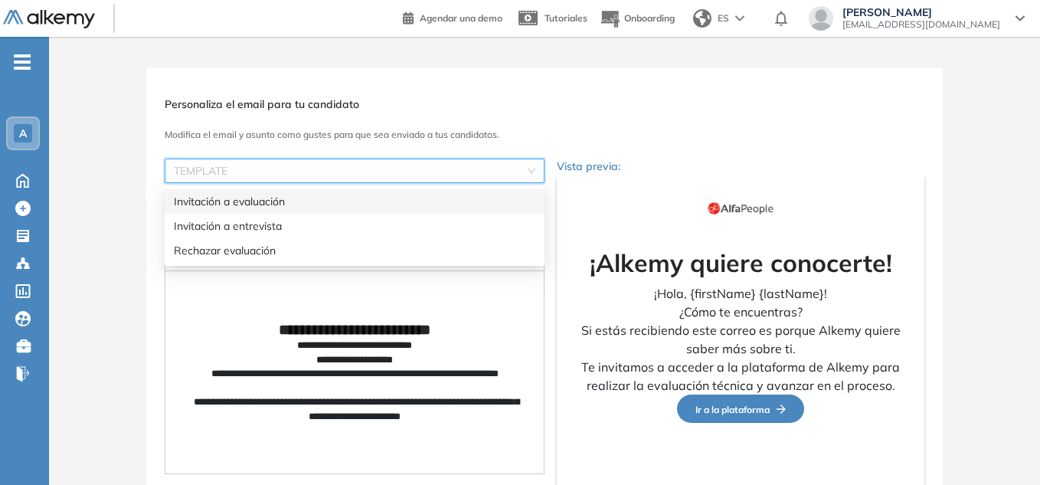
click at [254, 201] on div "Invitación a evaluación" at bounding box center [354, 201] width 361 height 17
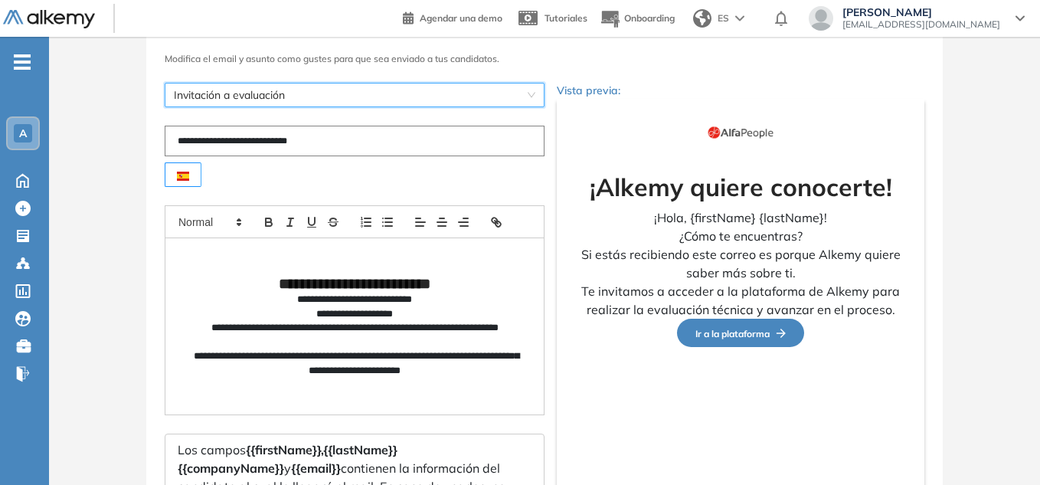
scroll to position [205, 0]
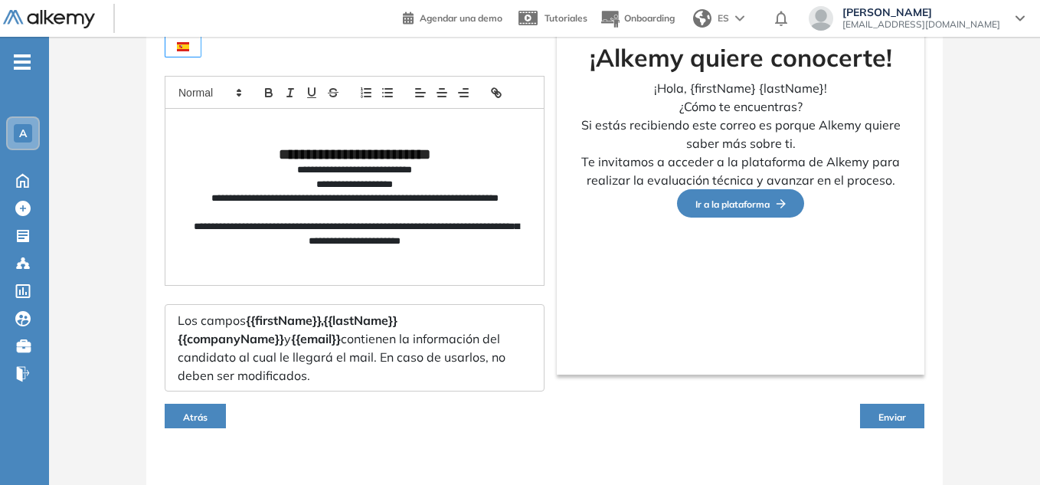
click at [900, 411] on span "Enviar" at bounding box center [892, 416] width 28 height 11
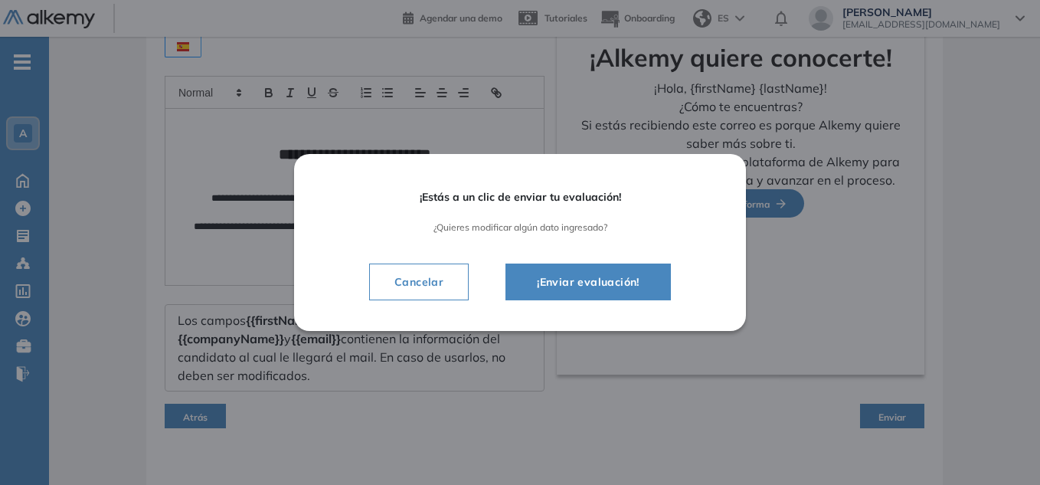
click at [564, 283] on span "¡Enviar evaluación!" at bounding box center [587, 282] width 127 height 18
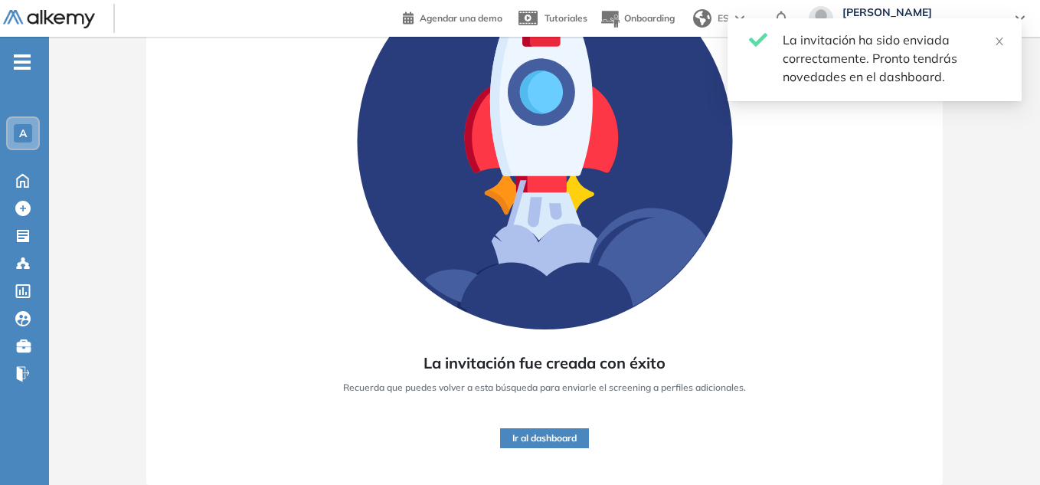
scroll to position [191, 0]
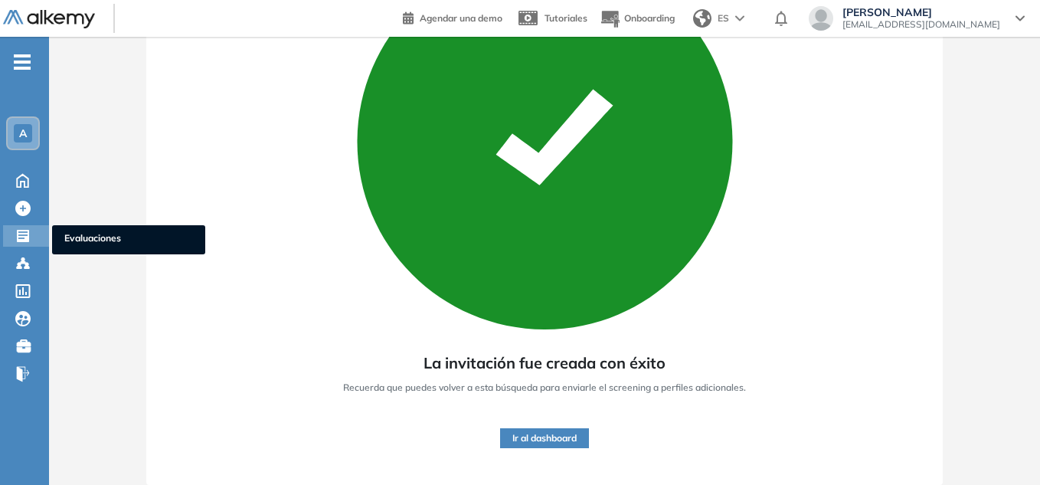
click at [25, 241] on icon at bounding box center [23, 236] width 12 height 12
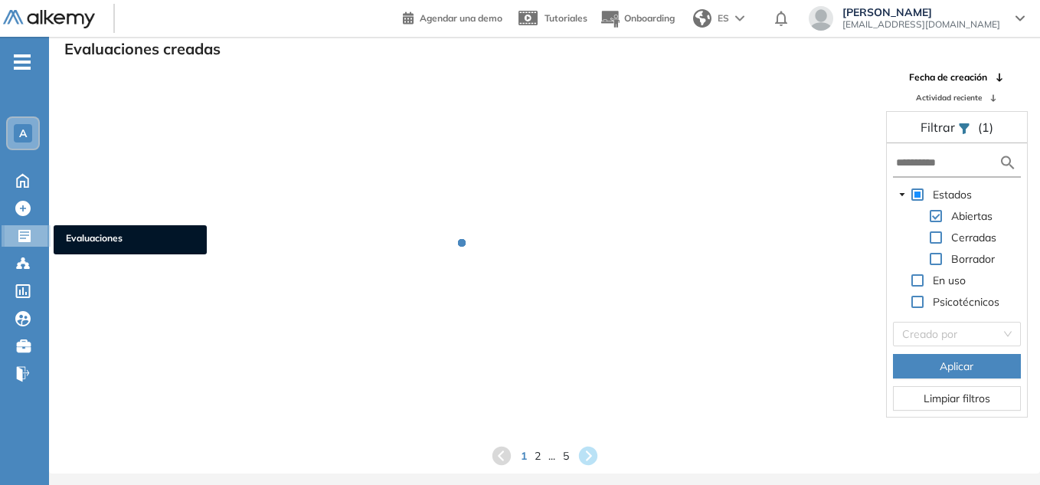
scroll to position [37, 0]
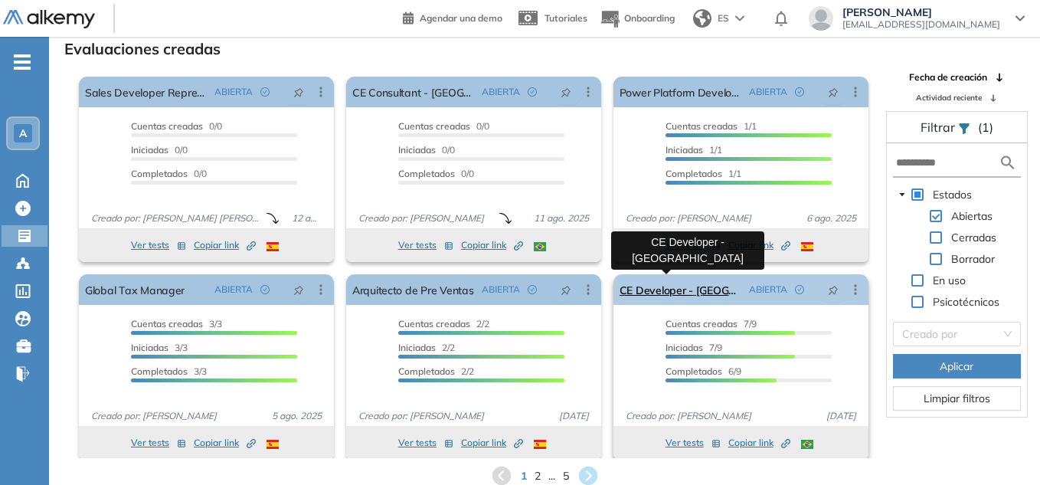
click at [690, 290] on link "CE Developer - [GEOGRAPHIC_DATA]" at bounding box center [680, 289] width 123 height 31
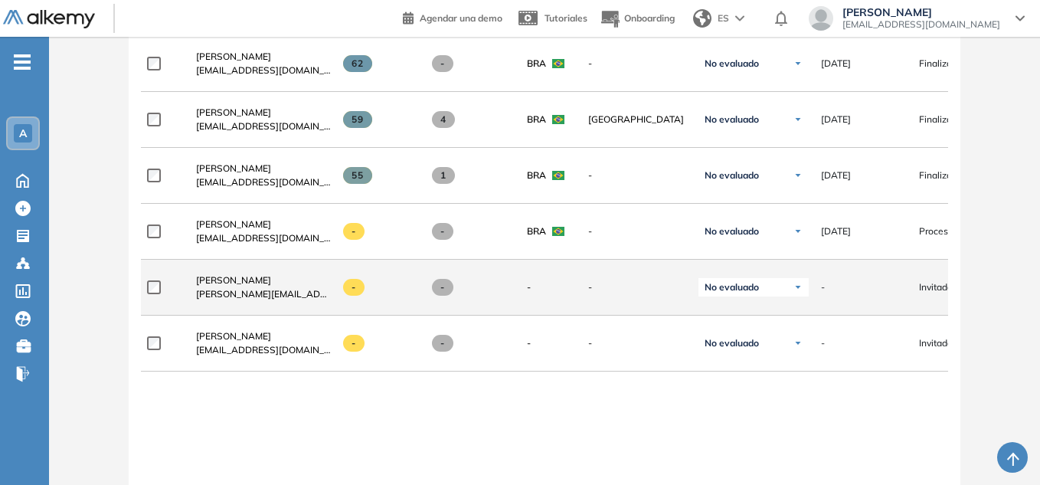
scroll to position [613, 0]
